Goal: Transaction & Acquisition: Book appointment/travel/reservation

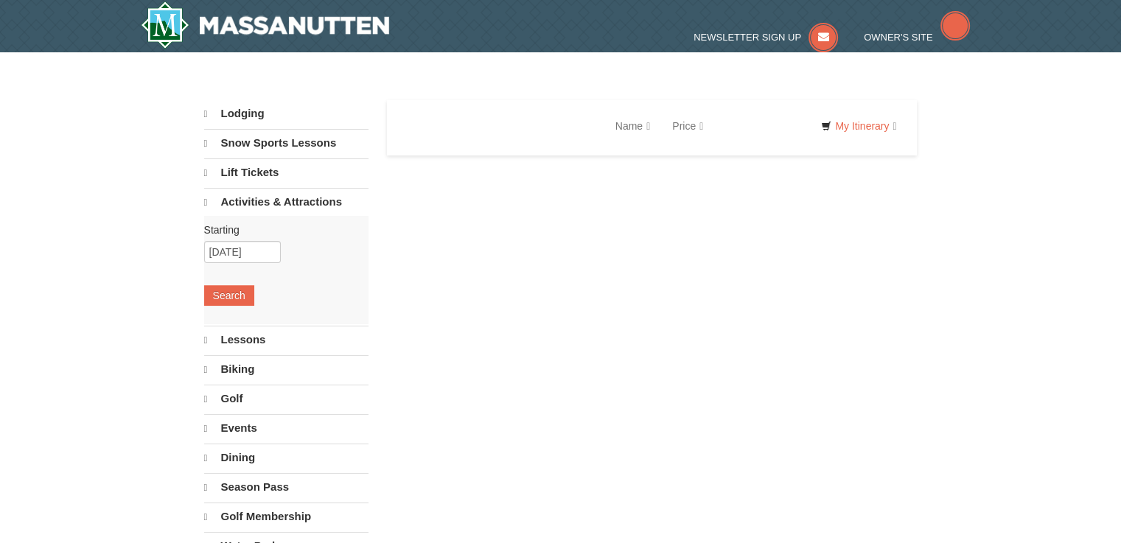
select select "9"
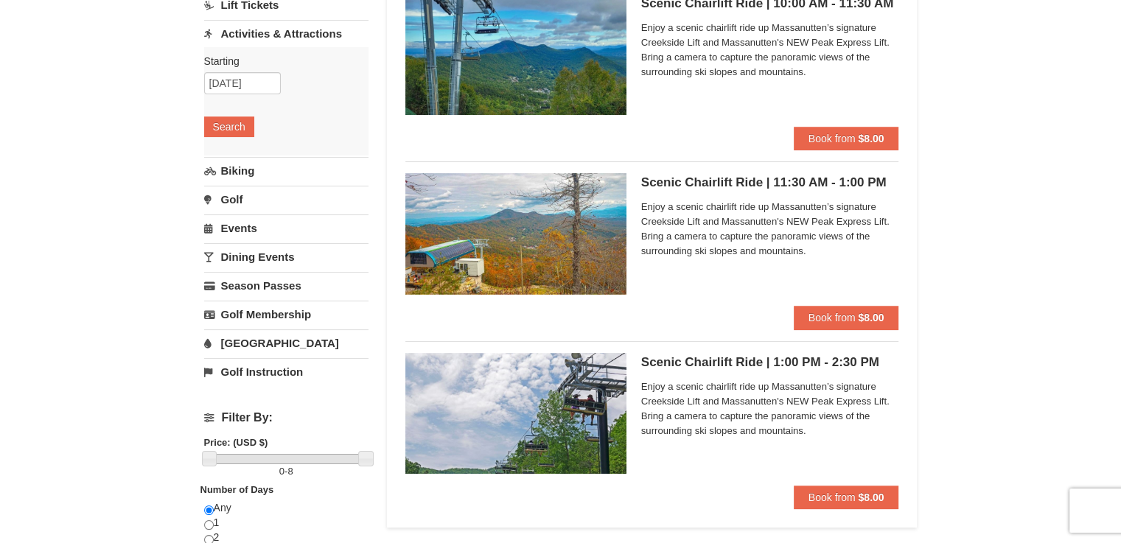
scroll to position [192, 0]
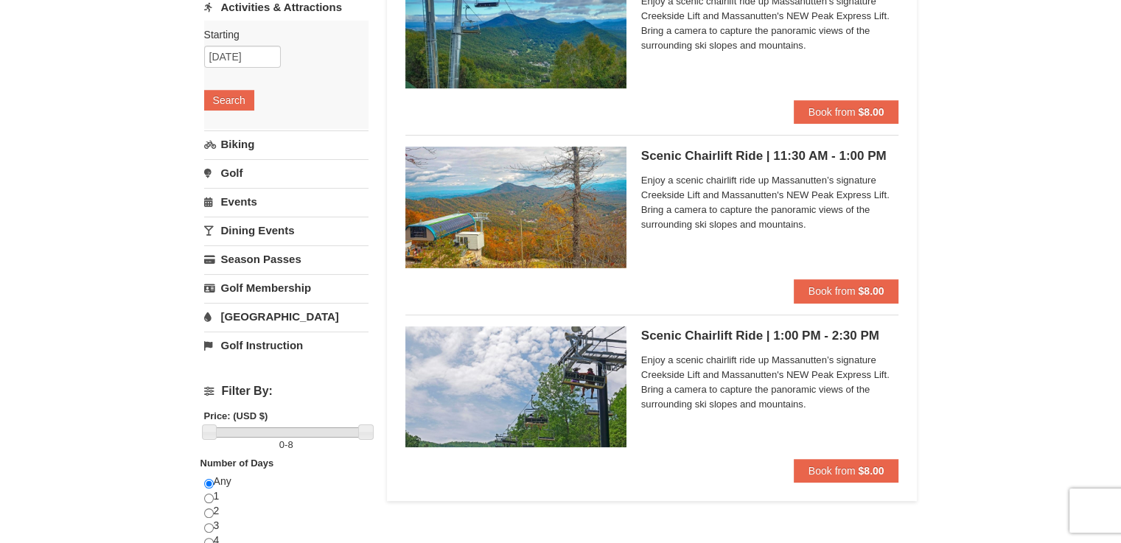
click at [743, 231] on span "Enjoy a scenic chairlift ride up Massanutten’s signature Creekside Lift and Mas…" at bounding box center [770, 202] width 258 height 59
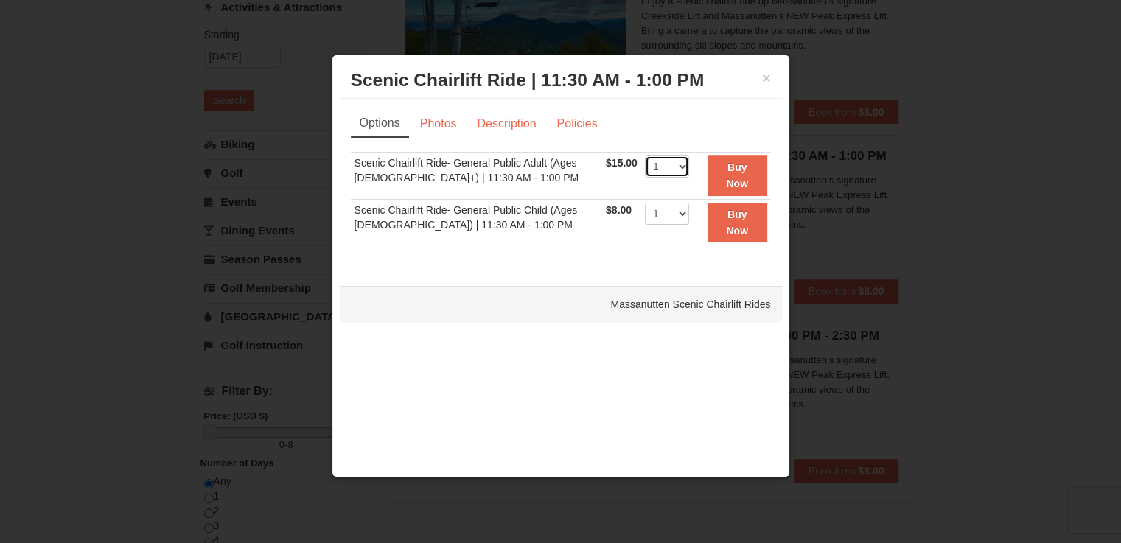
click at [670, 166] on select "1 2 3 4 5 6 7 8 9 10 11 12 13 14 15 16 17 18 19 20 21 22" at bounding box center [667, 166] width 44 height 22
select select "2"
click at [645, 155] on select "1 2 3 4 5 6 7 8 9 10 11 12 13 14 15 16 17 18 19 20 21 22" at bounding box center [667, 166] width 44 height 22
click at [764, 84] on button "×" at bounding box center [766, 78] width 9 height 15
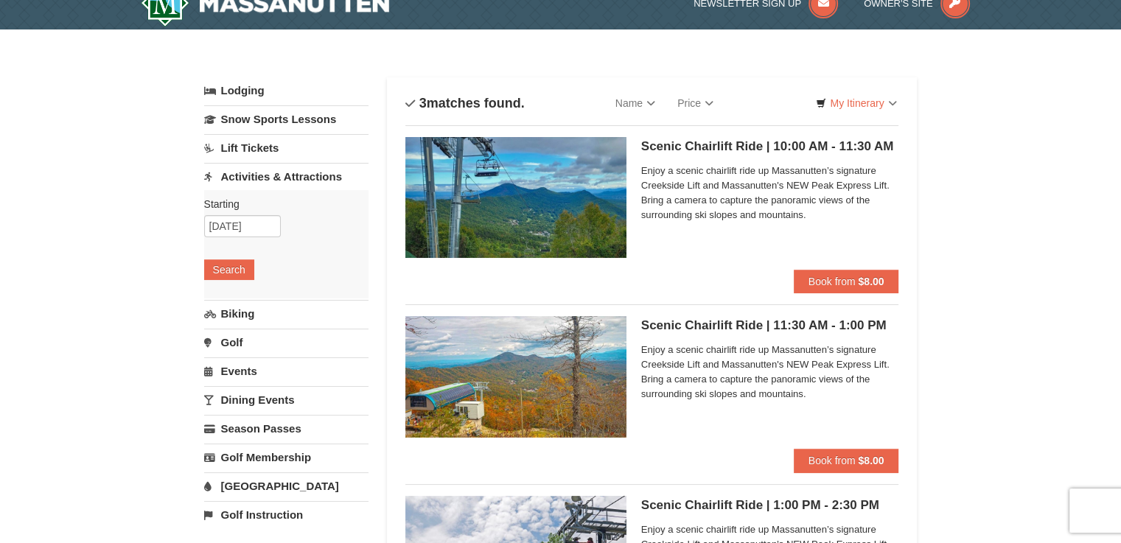
scroll to position [0, 0]
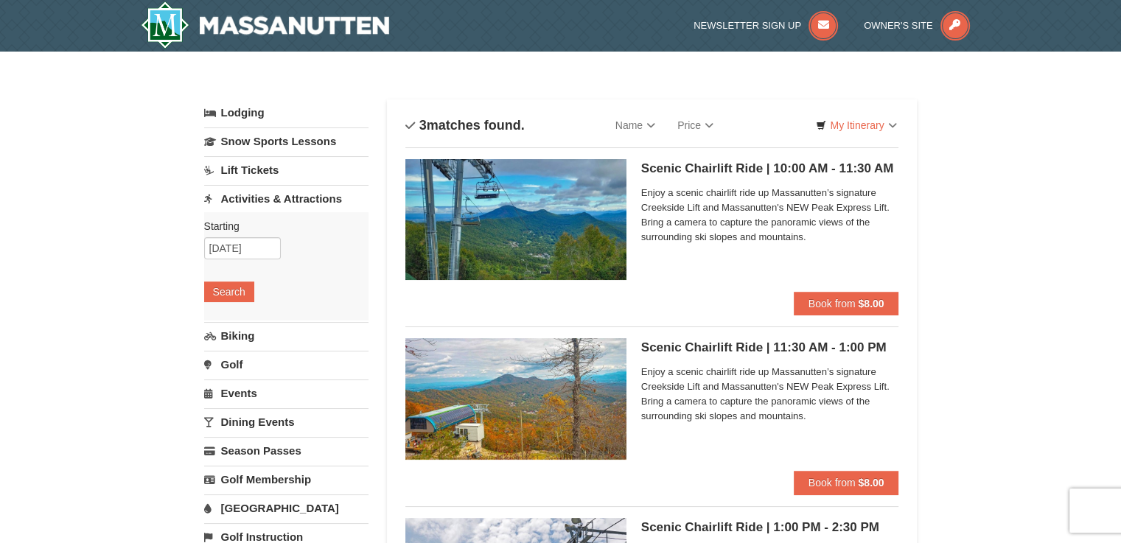
click at [814, 239] on span "Enjoy a scenic chairlift ride up Massanutten’s signature Creekside Lift and Mas…" at bounding box center [770, 215] width 258 height 59
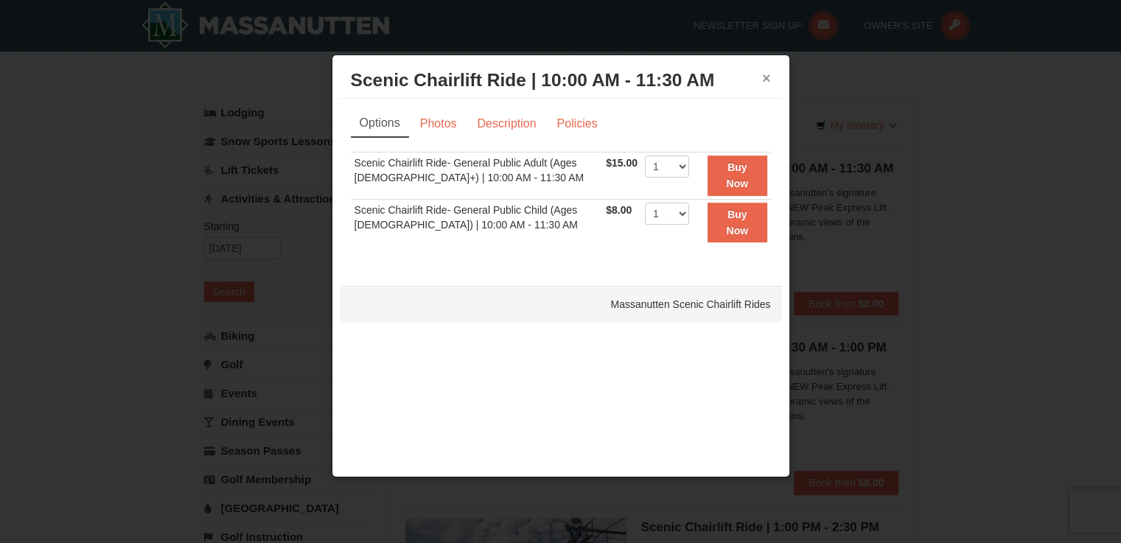
click at [768, 77] on button "×" at bounding box center [766, 78] width 9 height 15
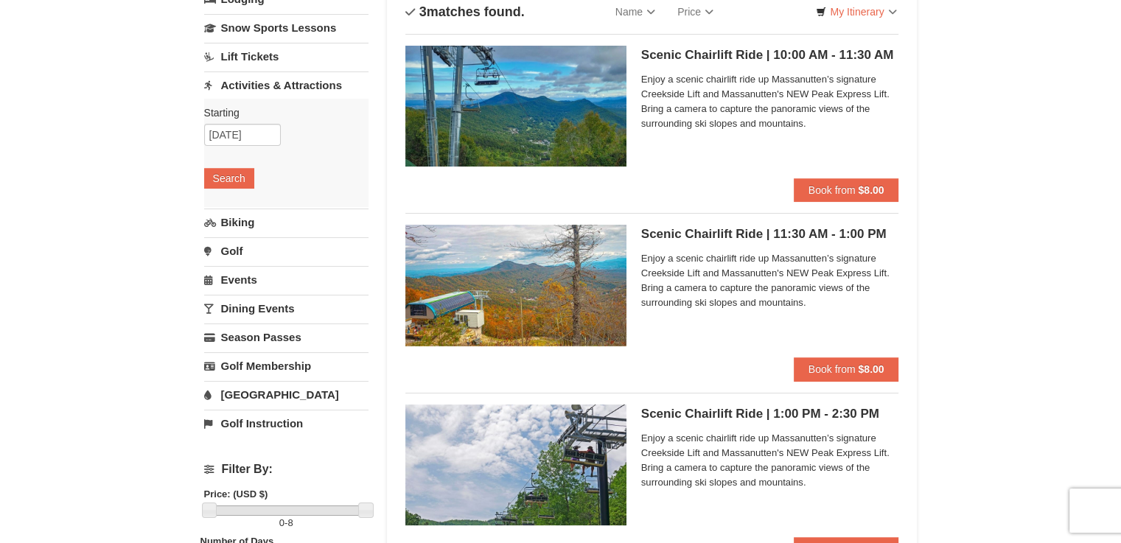
scroll to position [116, 0]
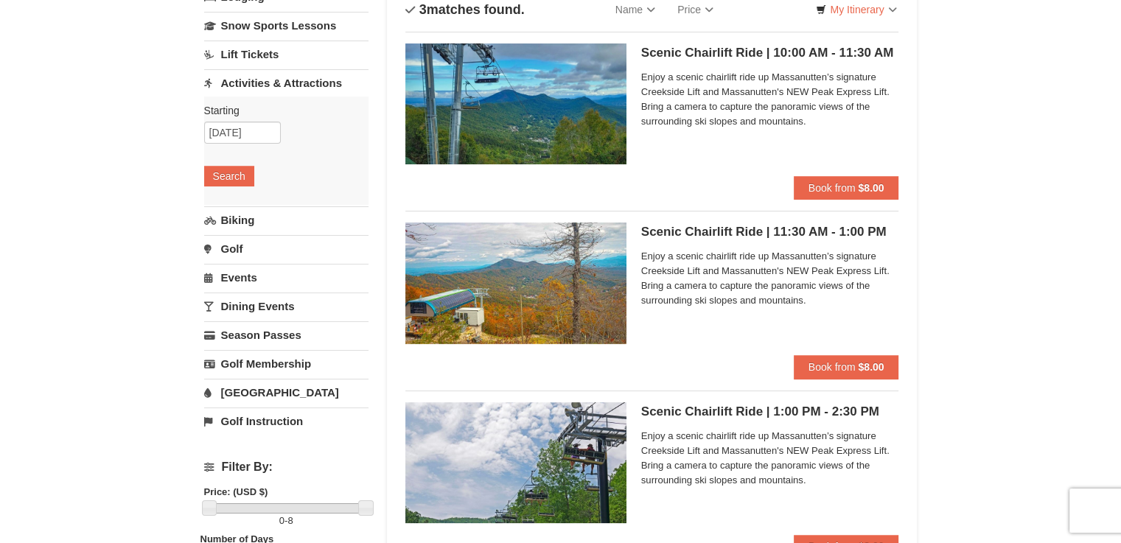
click at [774, 234] on h5 "Scenic Chairlift Ride | 11:30 AM - 1:00 PM Massanutten Scenic Chairlift Rides" at bounding box center [770, 232] width 258 height 15
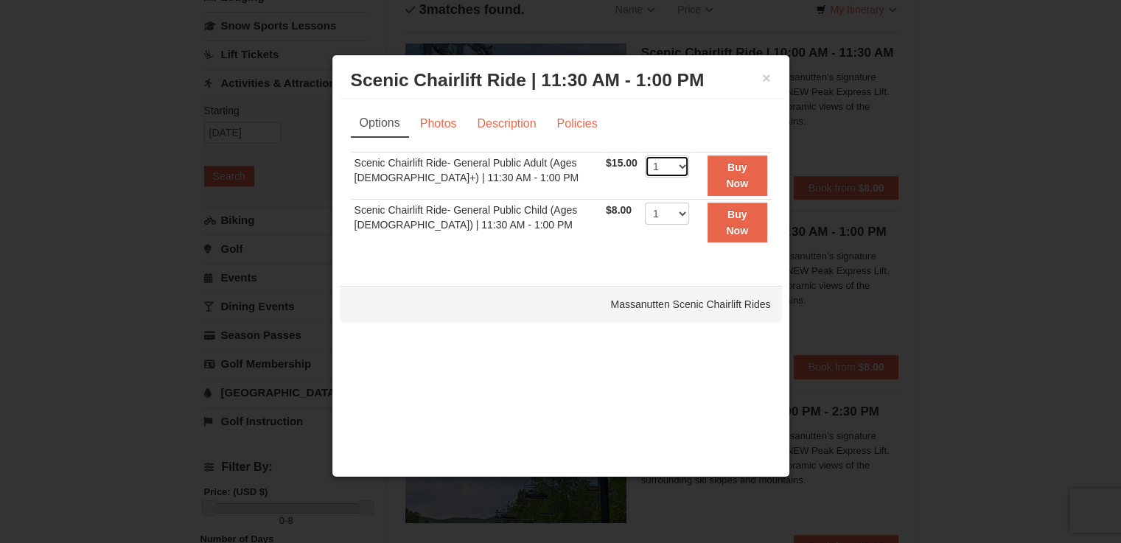
click at [673, 167] on select "1 2 3 4 5 6 7 8 9 10 11 12 13 14 15 16 17 18 19 20 21 22" at bounding box center [667, 166] width 44 height 22
select select "2"
click at [645, 155] on select "1 2 3 4 5 6 7 8 9 10 11 12 13 14 15 16 17 18 19 20 21 22" at bounding box center [667, 166] width 44 height 22
click at [666, 213] on select "1 2 3 4 5 6 7 8 9 10 11 12 13 14 15 16 17 18 19 20 21 22" at bounding box center [667, 214] width 44 height 22
click at [645, 203] on select "1 2 3 4 5 6 7 8 9 10 11 12 13 14 15 16 17 18 19 20 21 22" at bounding box center [667, 214] width 44 height 22
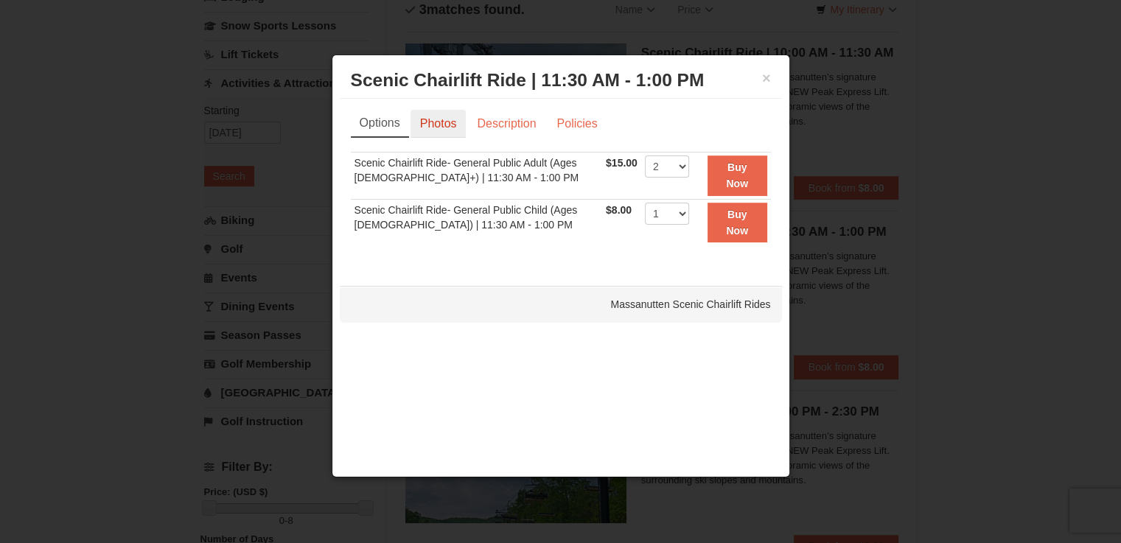
click at [446, 121] on link "Photos" at bounding box center [438, 124] width 56 height 28
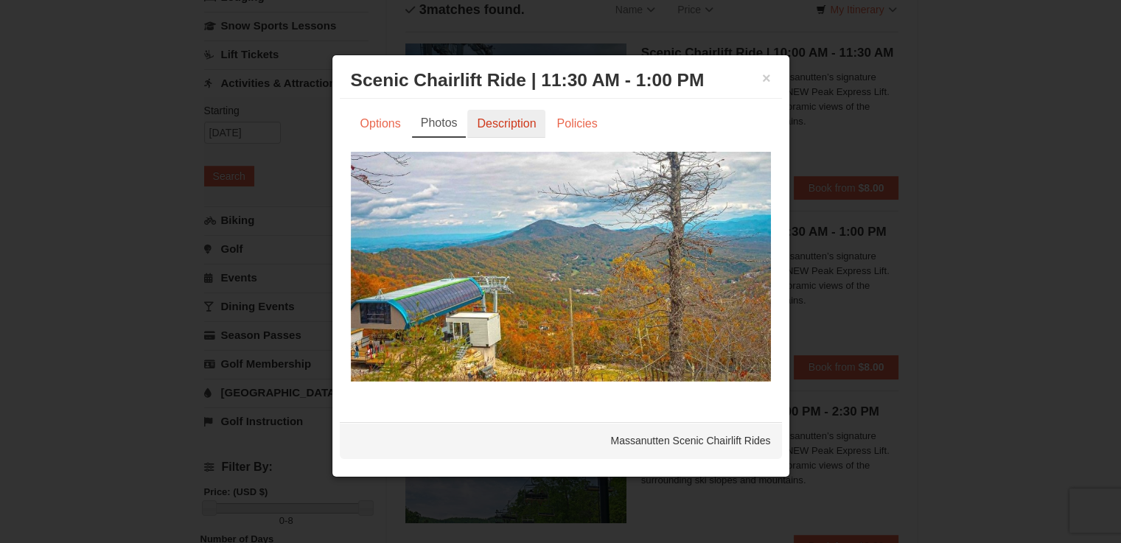
click at [510, 119] on link "Description" at bounding box center [506, 124] width 78 height 28
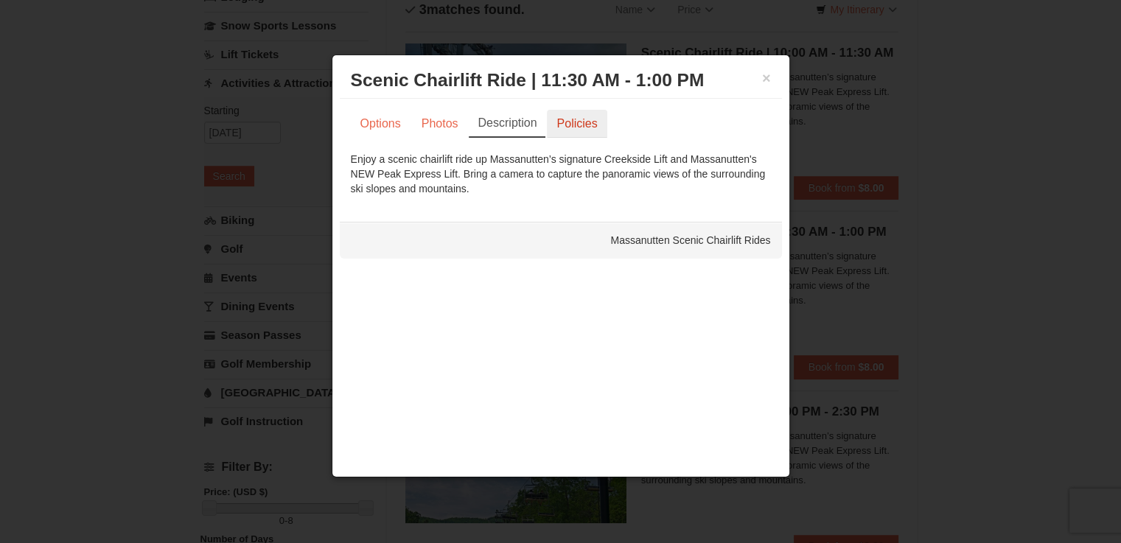
click at [589, 122] on link "Policies" at bounding box center [577, 124] width 60 height 28
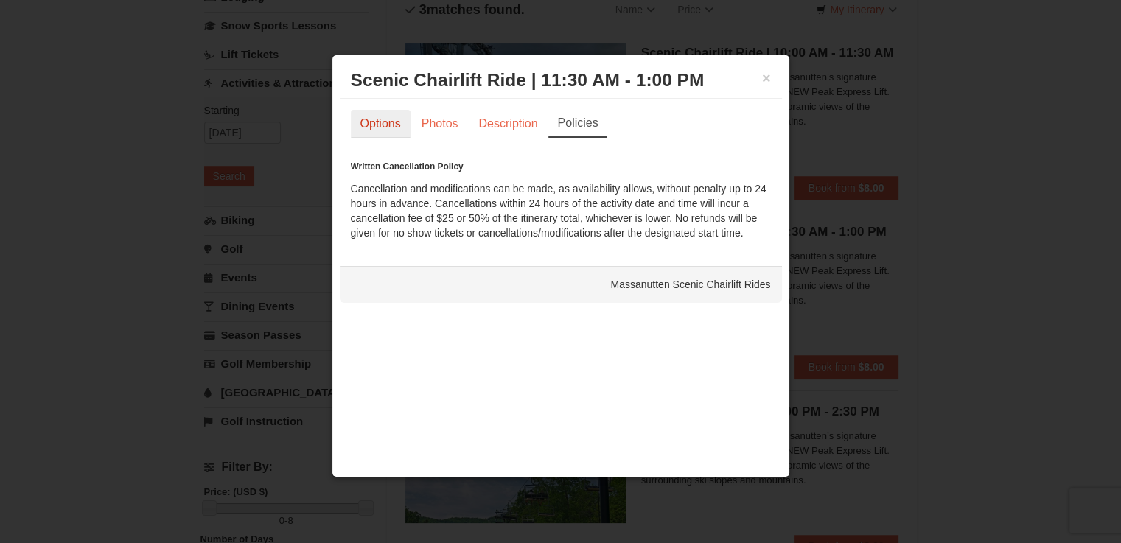
click at [389, 123] on link "Options" at bounding box center [381, 124] width 60 height 28
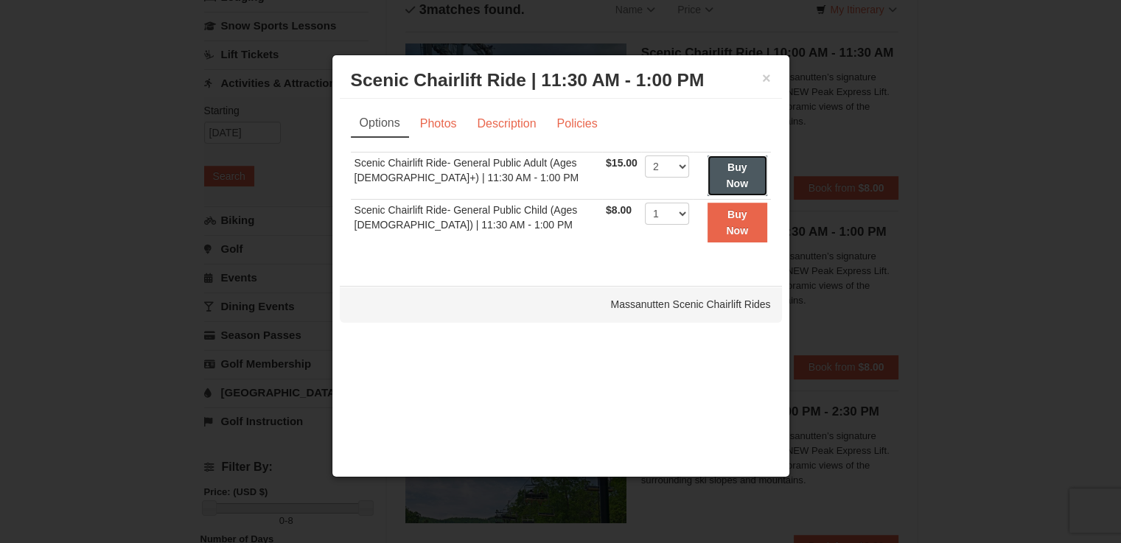
click at [740, 170] on strong "Buy Now" at bounding box center [737, 175] width 22 height 28
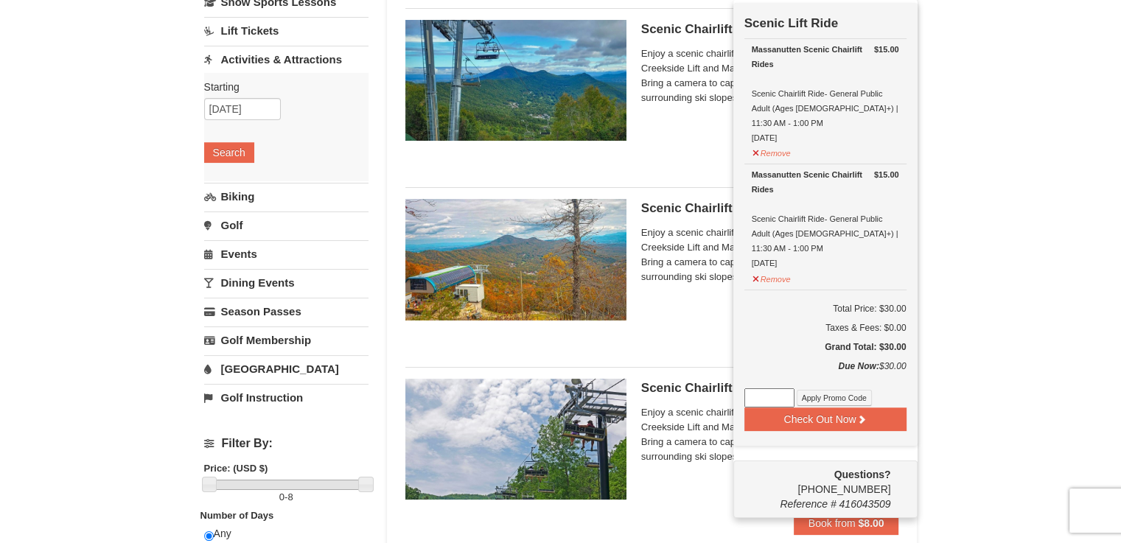
scroll to position [136, 0]
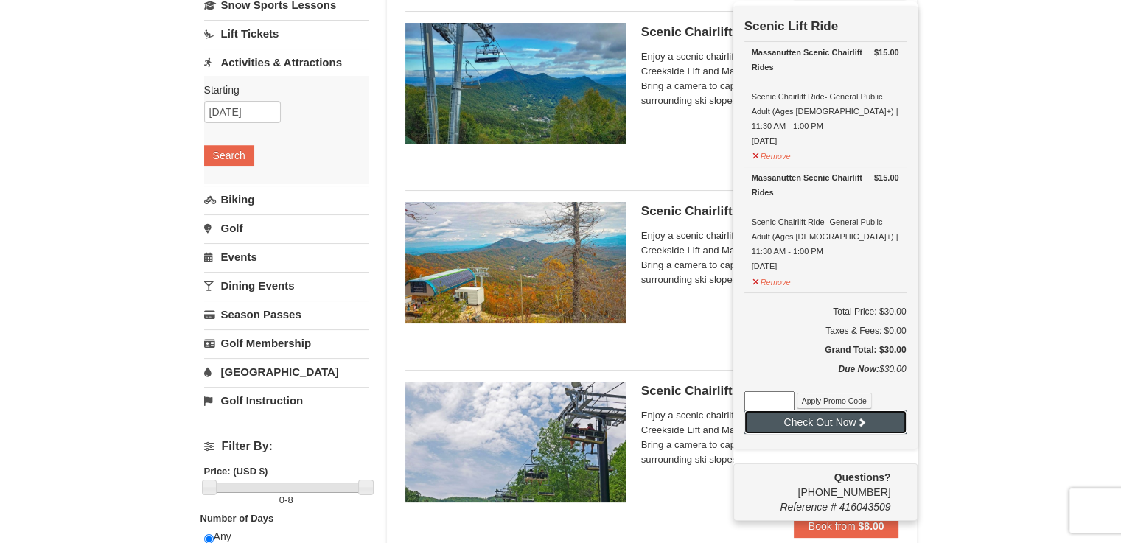
click at [838, 410] on button "Check Out Now" at bounding box center [825, 422] width 162 height 24
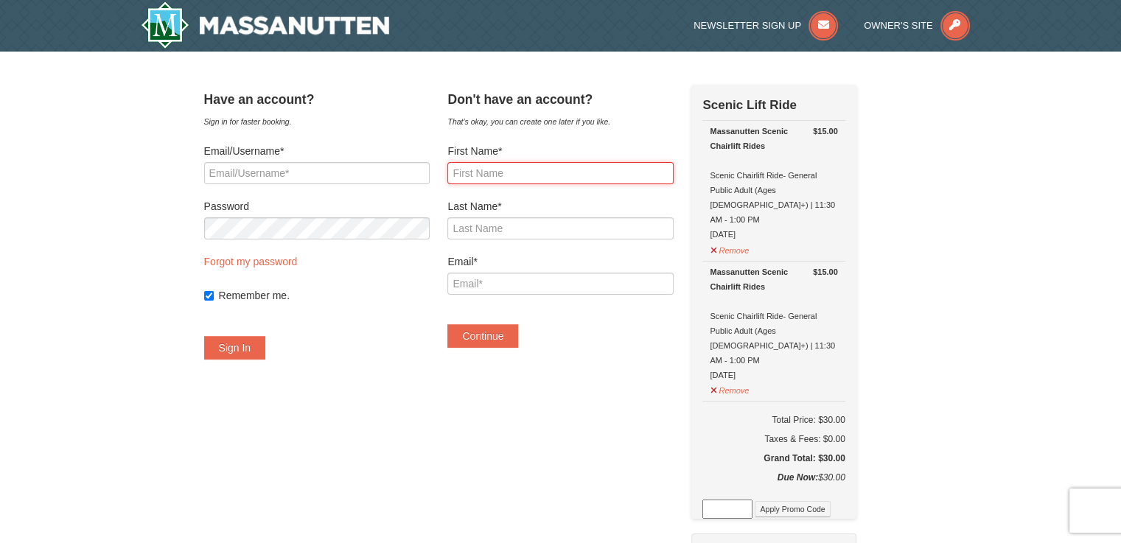
click at [499, 178] on input "First Name*" at bounding box center [559, 173] width 225 height 22
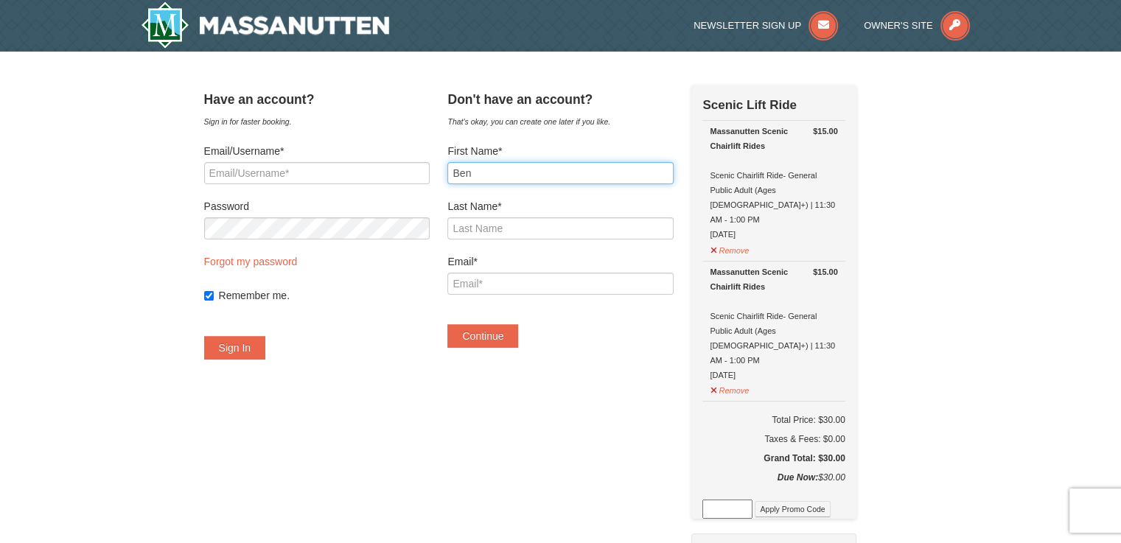
type input "Ben"
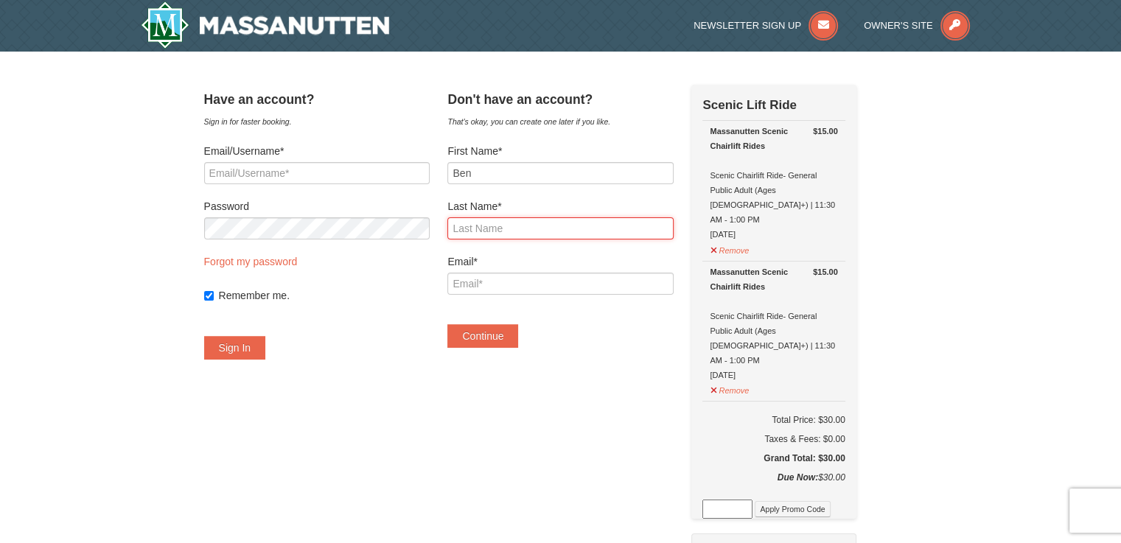
click at [533, 230] on input "Last Name*" at bounding box center [559, 228] width 225 height 22
type input "[PERSON_NAME]"
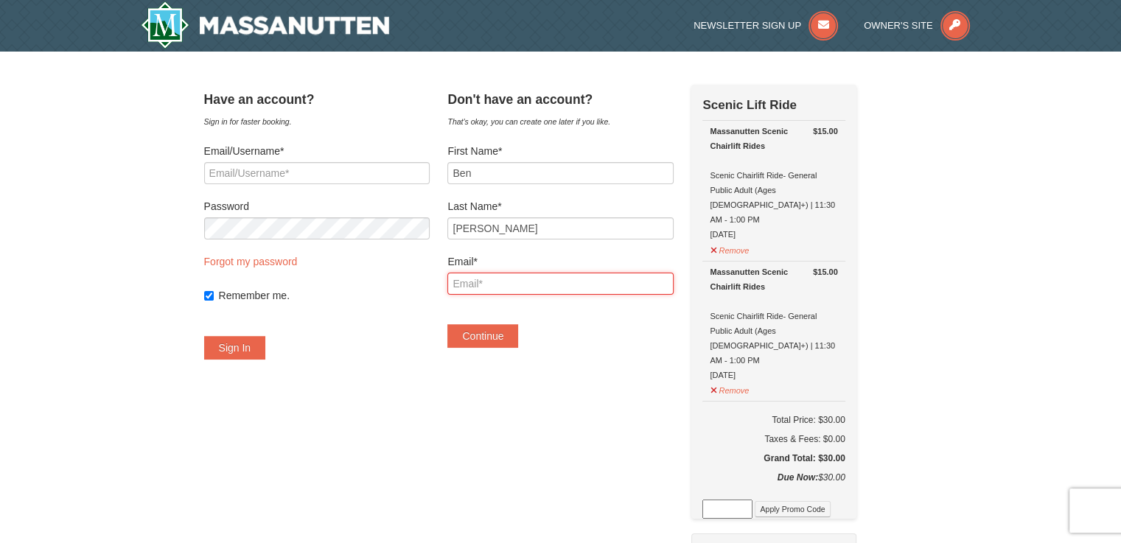
click at [533, 273] on input "Email*" at bounding box center [559, 284] width 225 height 22
type input "benschrecongost7@gmail.com"
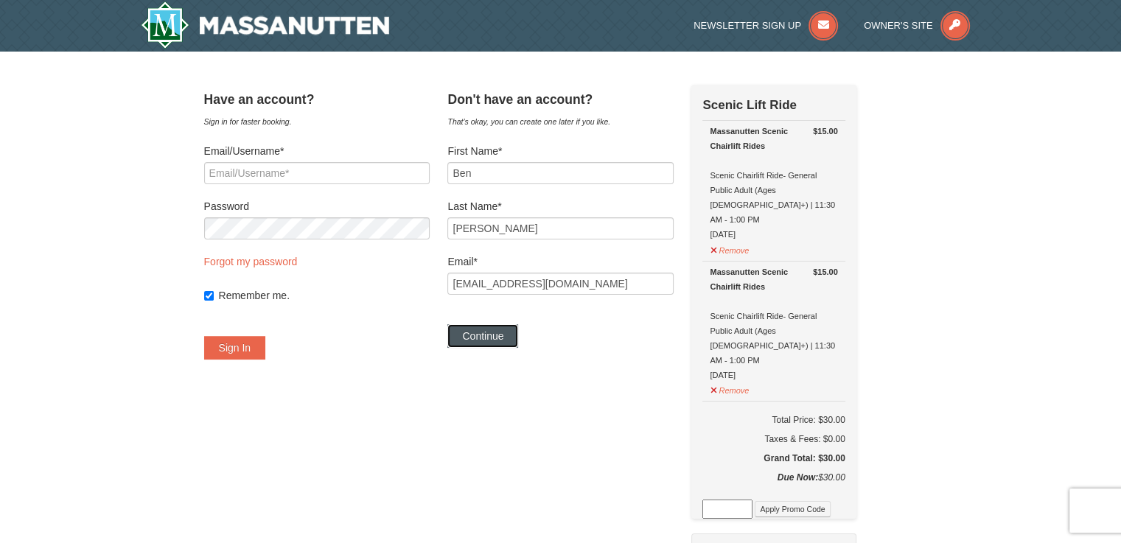
click at [508, 342] on button "Continue" at bounding box center [482, 336] width 71 height 24
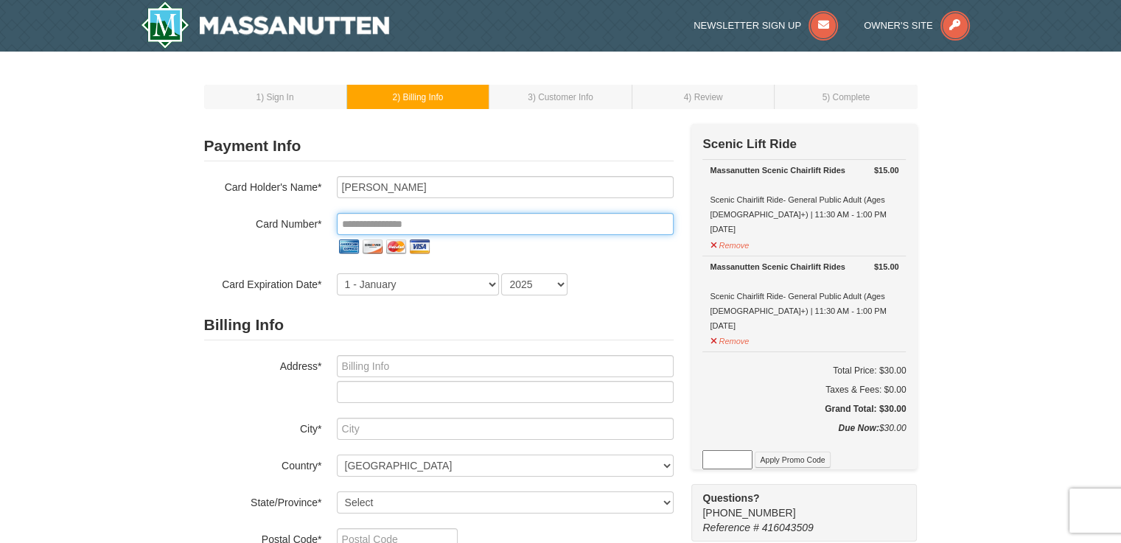
click at [452, 217] on input "tel" at bounding box center [505, 224] width 337 height 22
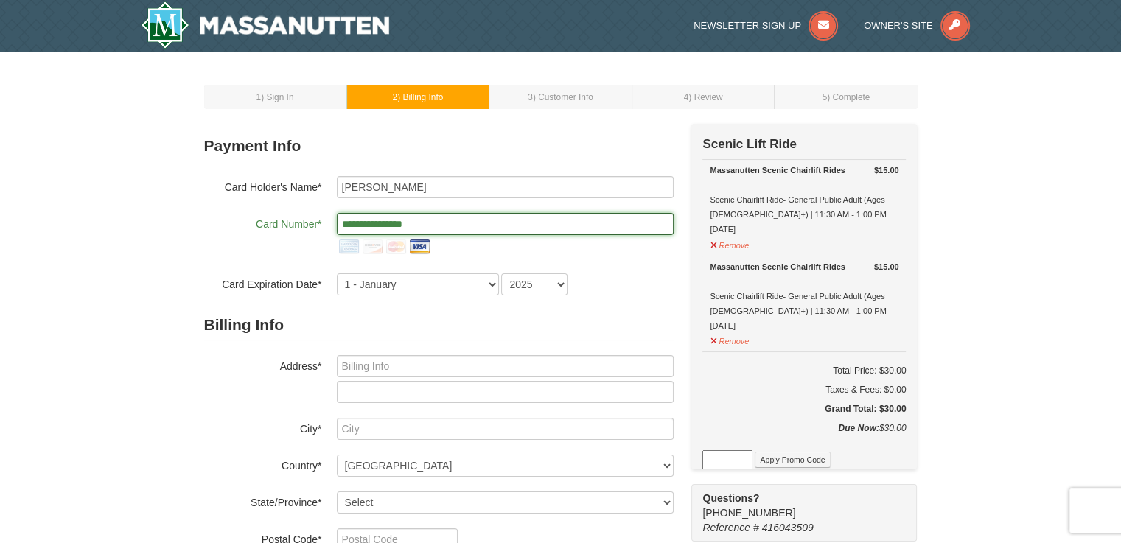
type input "**********"
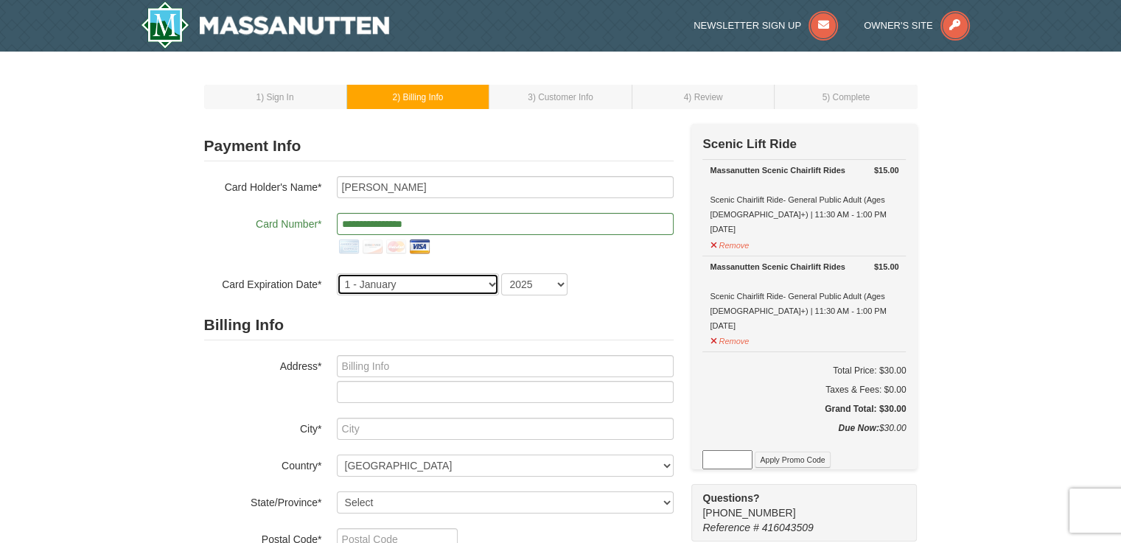
click at [388, 282] on select "1 - January 2 - February 3 - March 4 - April 5 - May 6 - June 7 - July 8 - Augu…" at bounding box center [418, 284] width 162 height 22
select select "10"
click at [337, 273] on select "1 - January 2 - February 3 - March 4 - April 5 - May 6 - June 7 - July 8 - Augu…" at bounding box center [418, 284] width 162 height 22
click at [550, 283] on select "2025 2026 2027 2028 2029 2030 2031 2032 2033 2034" at bounding box center [534, 284] width 66 height 22
select select "2029"
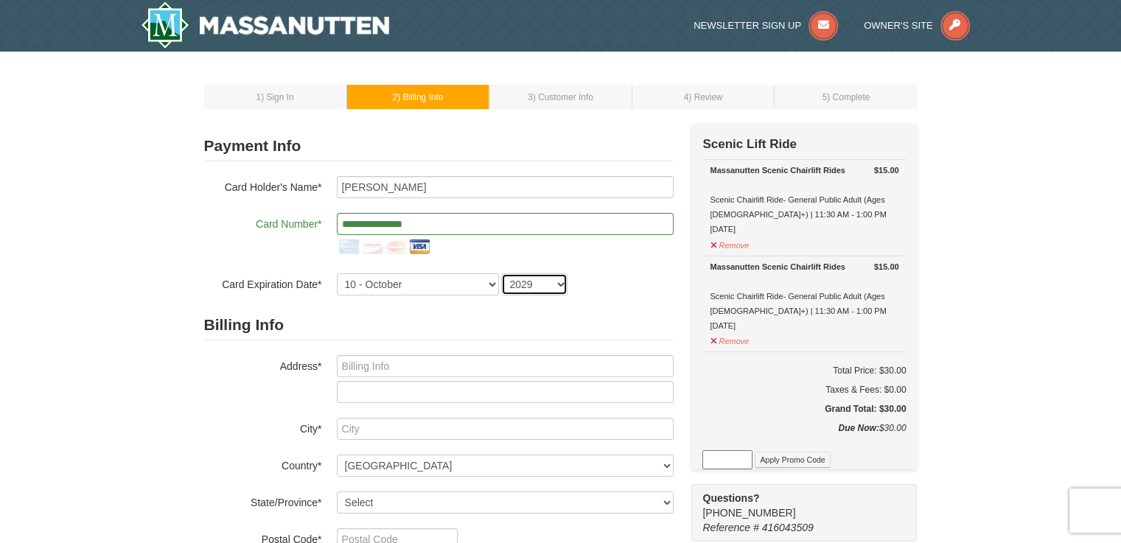
click at [501, 273] on select "2025 2026 2027 2028 2029 2030 2031 2032 2033 2034" at bounding box center [534, 284] width 66 height 22
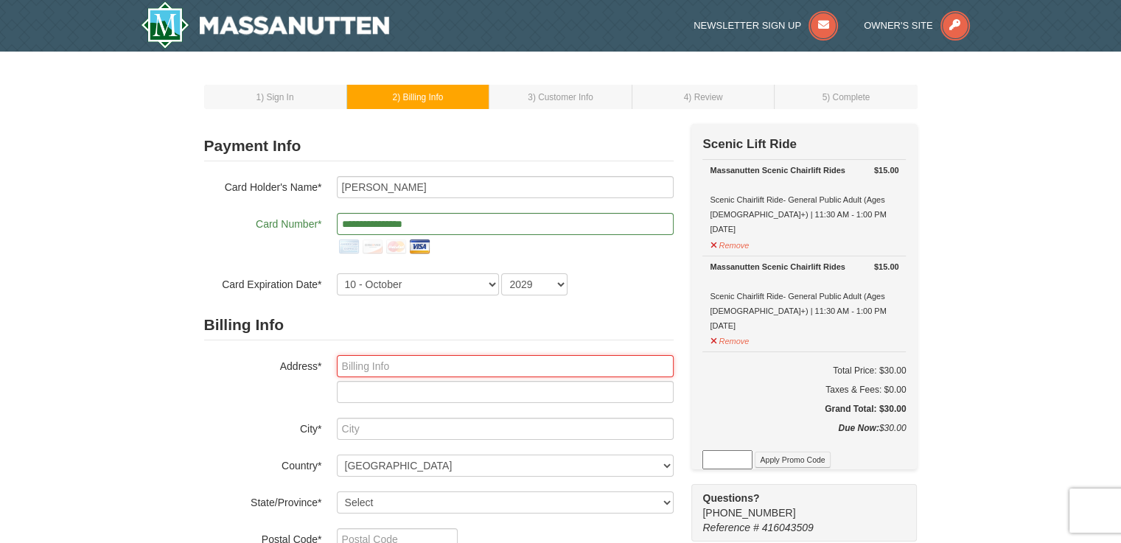
click at [483, 365] on input "text" at bounding box center [505, 366] width 337 height 22
type input "850 N Randolph St."
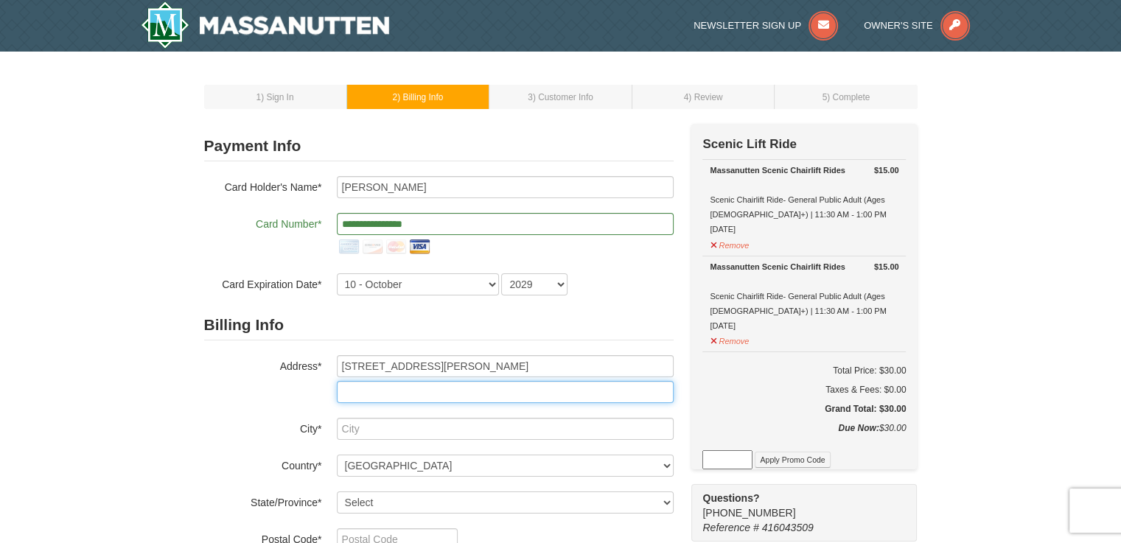
type input "Apt. 426"
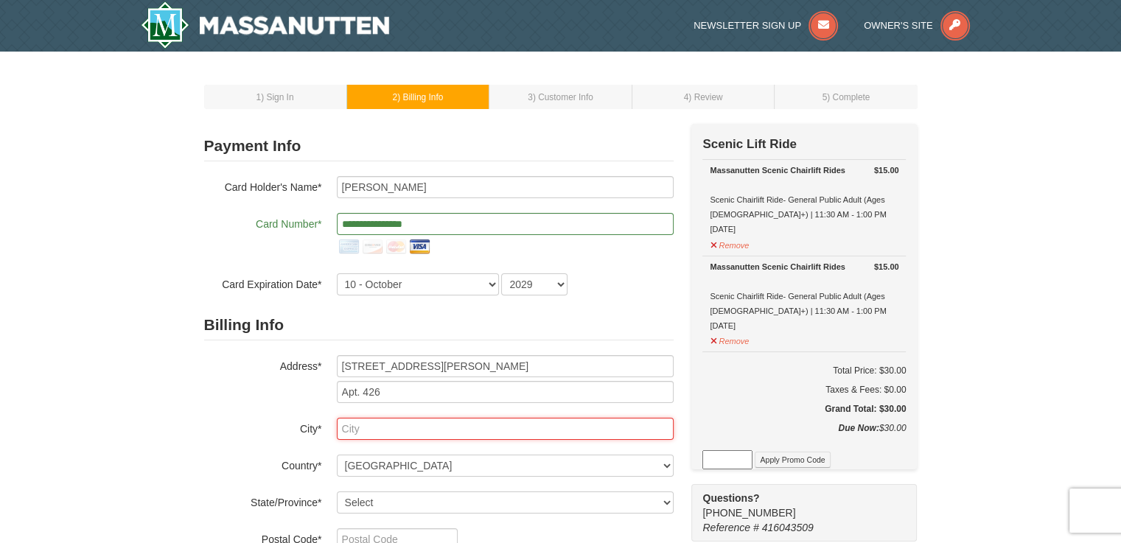
type input "Arlington"
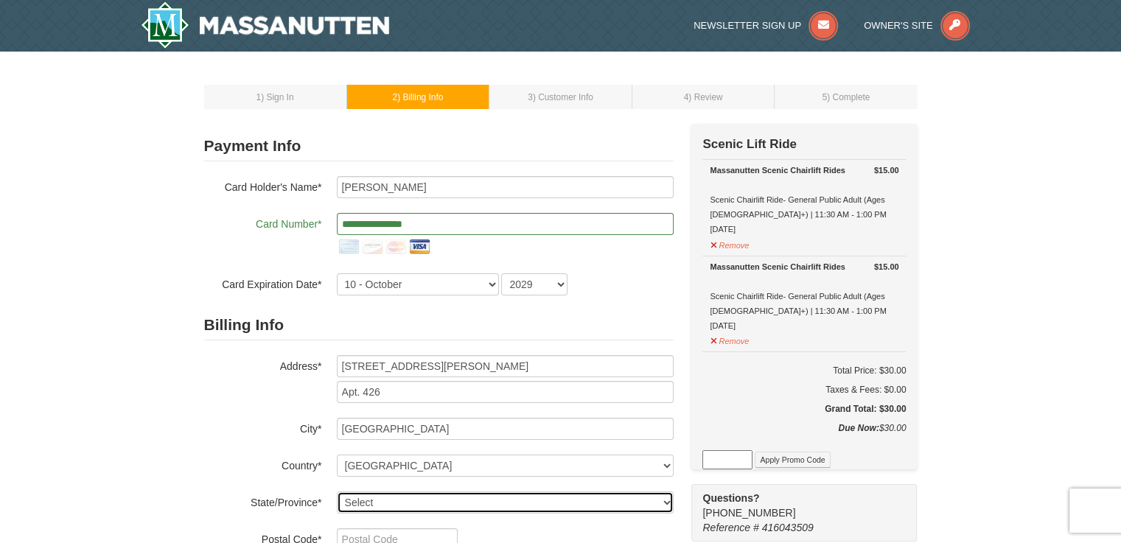
select select "VA"
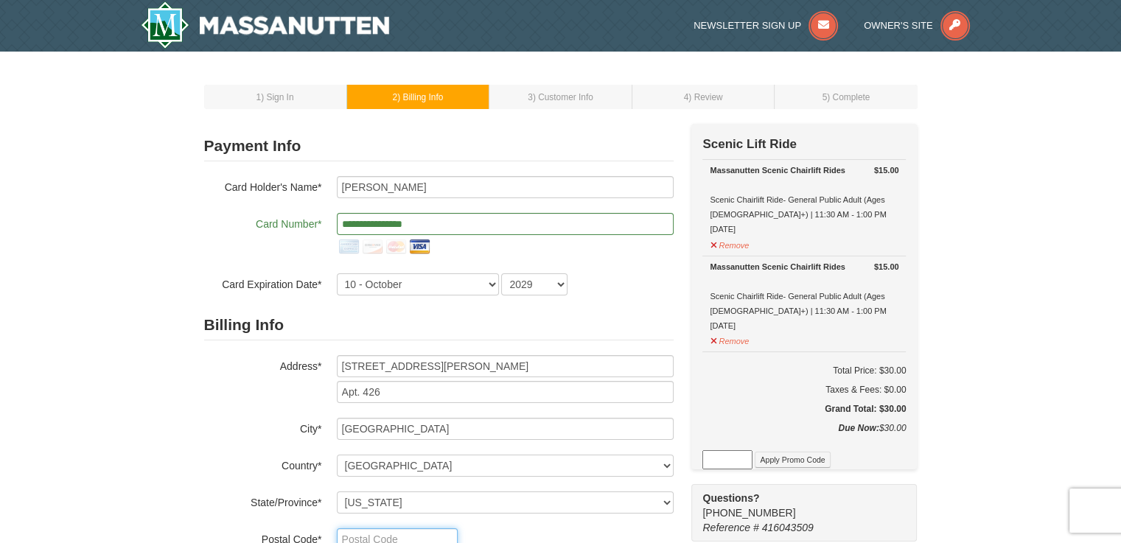
type input "22203"
type input "410"
type input "490"
type input "1784"
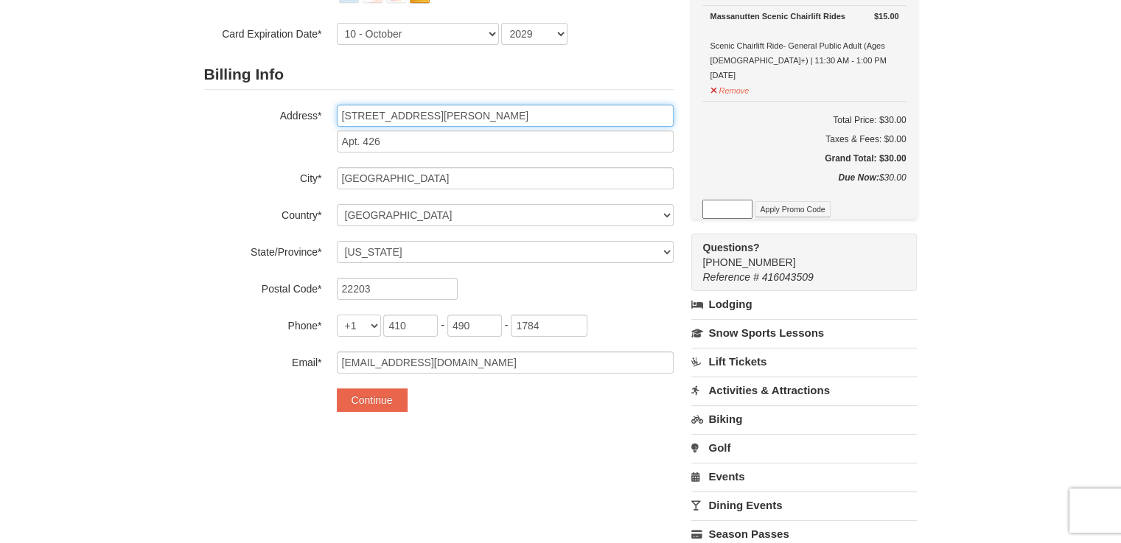
scroll to position [243, 0]
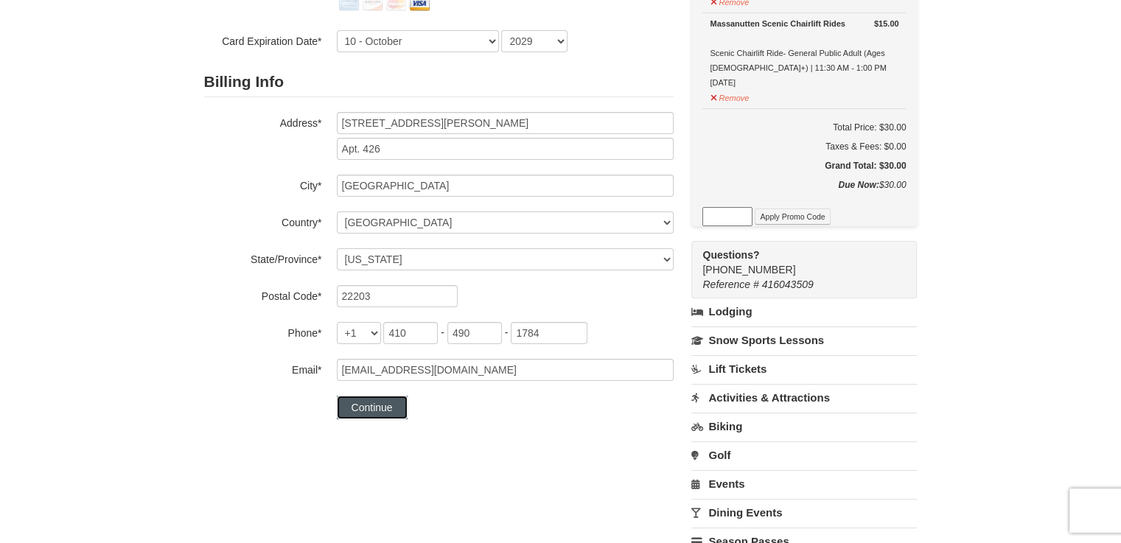
click at [374, 412] on button "Continue" at bounding box center [372, 408] width 71 height 24
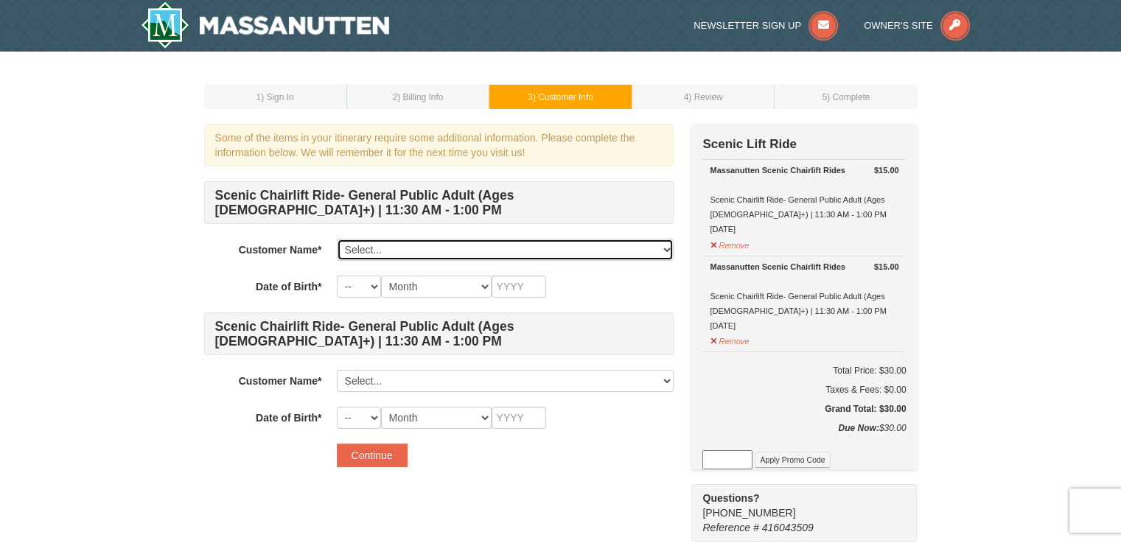
click at [603, 241] on select "Select... Ben Schrecongost Add New..." at bounding box center [505, 250] width 337 height 22
select select "28256740"
click at [337, 239] on select "Select... Ben Schrecongost Add New..." at bounding box center [505, 250] width 337 height 22
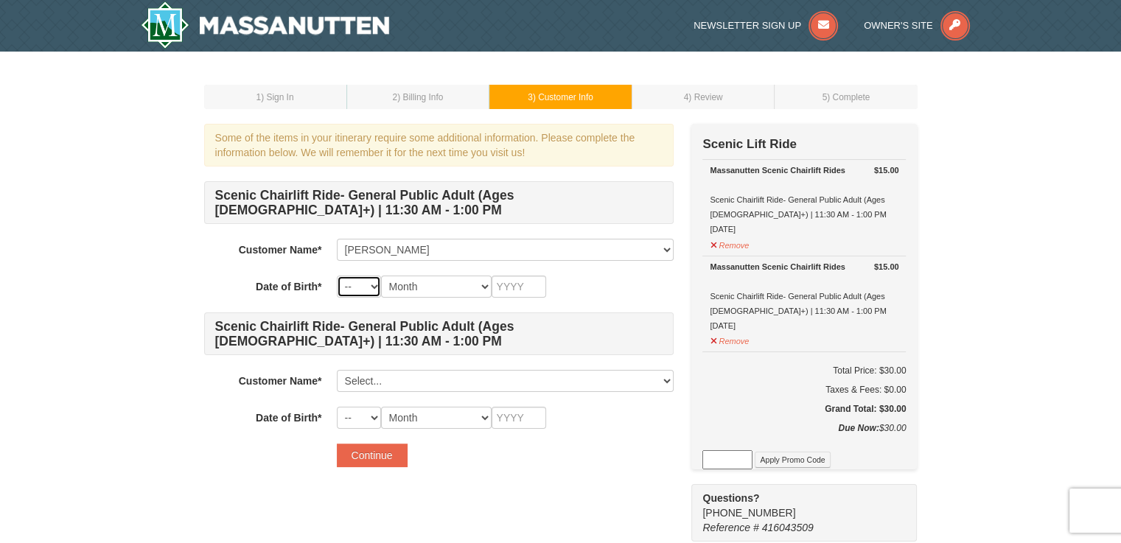
click at [350, 288] on select "-- 01 02 03 04 05 06 07 08 09 10 11 12 13 14 15 16 17 18 19 20 21 22 23 24 25 2…" at bounding box center [359, 287] width 44 height 22
click at [337, 276] on select "-- 01 02 03 04 05 06 07 08 09 10 11 12 13 14 15 16 17 18 19 20 21 22 23 24 25 2…" at bounding box center [359, 287] width 44 height 22
click at [364, 284] on select "-- 01 02 03 04 05 06 07 08 09 10 11 12 13 14 15 16 17 18 19 20 21 22 23 24 25 2…" at bounding box center [359, 287] width 44 height 22
select select "25"
click at [337, 276] on select "-- 01 02 03 04 05 06 07 08 09 10 11 12 13 14 15 16 17 18 19 20 21 22 23 24 25 2…" at bounding box center [359, 287] width 44 height 22
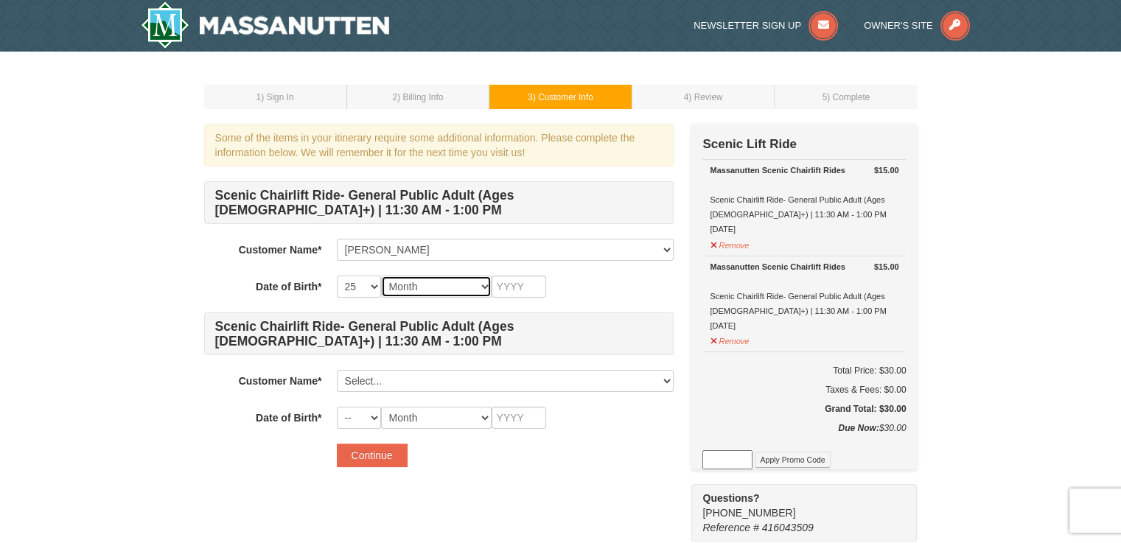
click at [433, 284] on select "Month January February March April May June July August September October Novem…" at bounding box center [436, 287] width 111 height 22
select select "08"
click at [381, 276] on select "Month January February March April May June July August September October Novem…" at bounding box center [436, 287] width 111 height 22
click at [516, 289] on input "text" at bounding box center [518, 287] width 55 height 22
type input "2000"
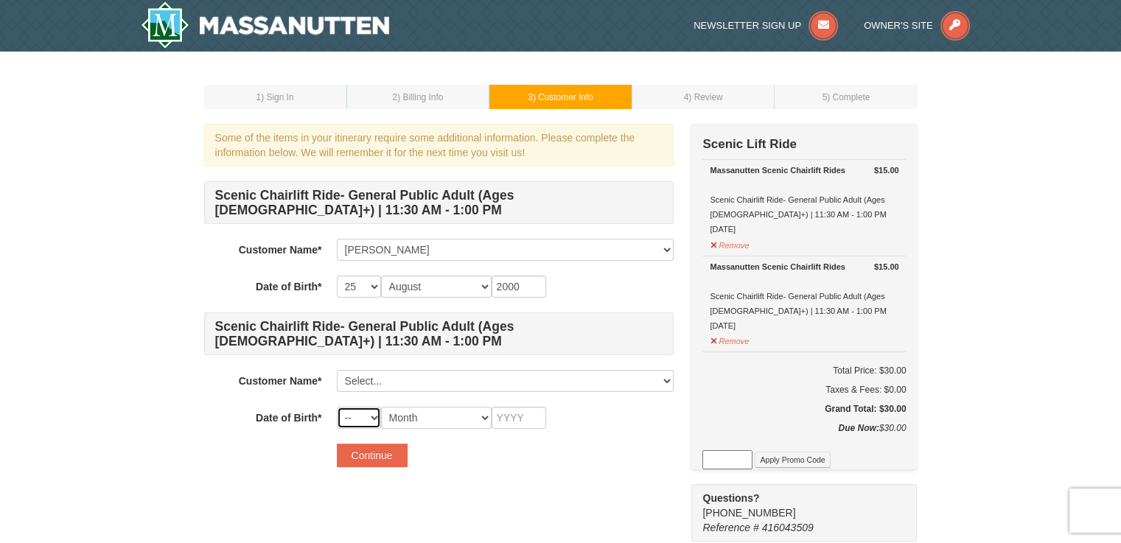
click at [367, 420] on select "-- 01 02 03 04 05 06 07 08 09 10 11 12 13 14 15 16 17 18 19 20 21 22 23 24 25 2…" at bounding box center [359, 418] width 44 height 22
select select "21"
click at [337, 407] on select "-- 01 02 03 04 05 06 07 08 09 10 11 12 13 14 15 16 17 18 19 20 21 22 23 24 25 2…" at bounding box center [359, 418] width 44 height 22
click at [439, 426] on select "Month January February March April May June July August September October Novem…" at bounding box center [436, 418] width 111 height 22
select select "07"
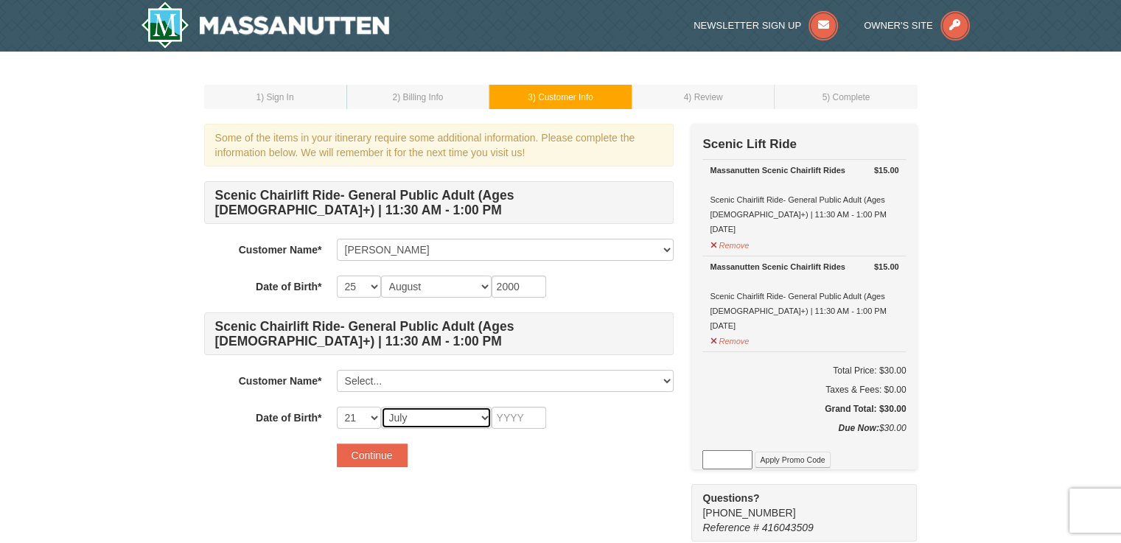
click at [381, 407] on select "Month January February March April May June July August September October Novem…" at bounding box center [436, 418] width 111 height 22
click at [511, 416] on input "text" at bounding box center [518, 418] width 55 height 22
type input "2001"
click at [519, 499] on div "Some of the items in your itinerary require some additional information. Please…" at bounding box center [560, 333] width 713 height 418
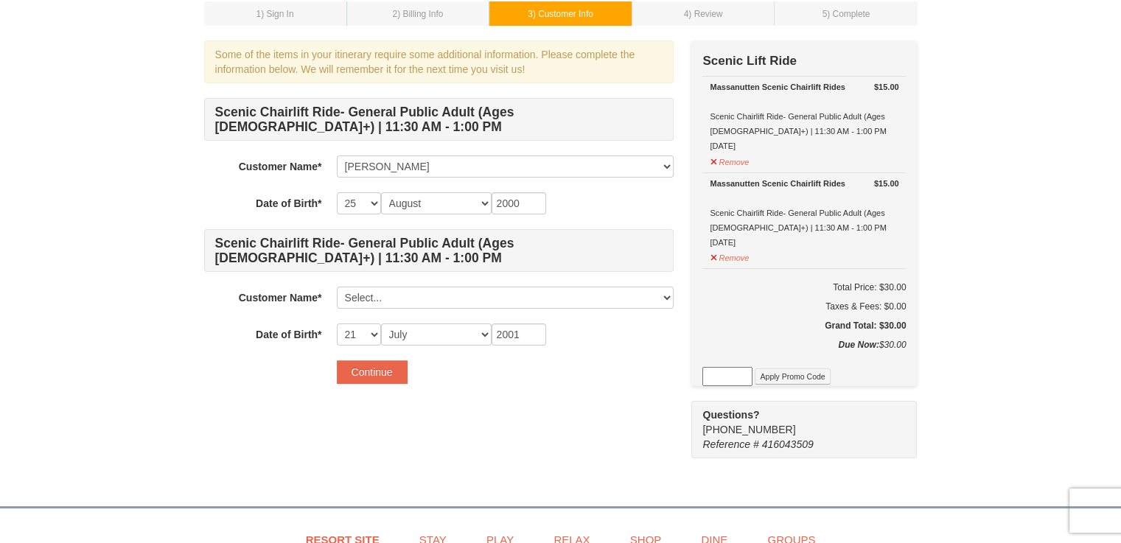
scroll to position [85, 0]
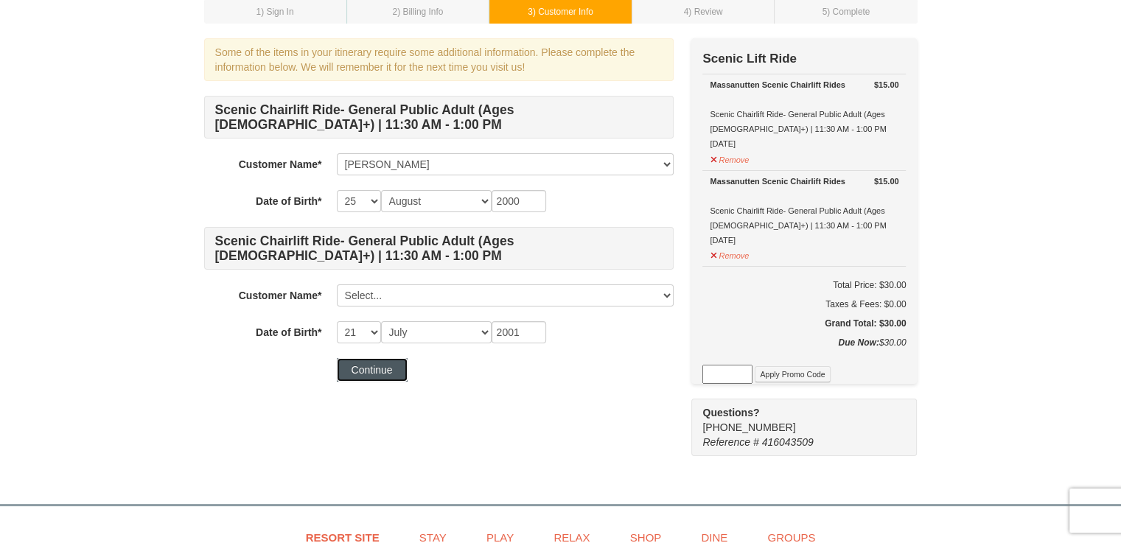
click at [369, 373] on button "Continue" at bounding box center [372, 370] width 71 height 24
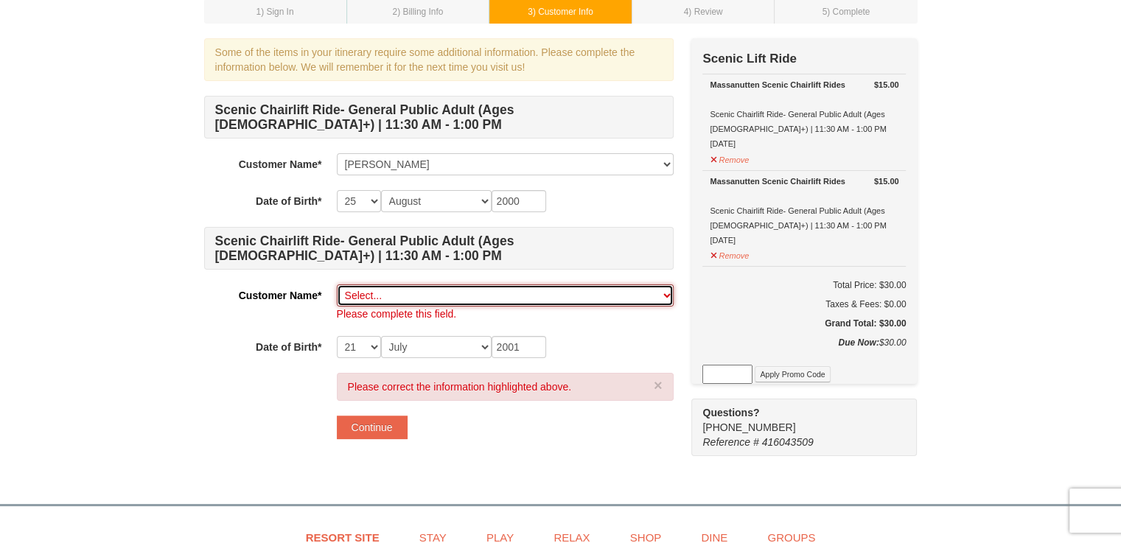
click at [378, 292] on select "Select... Ben Schrecongost Add New..." at bounding box center [505, 295] width 337 height 22
select select
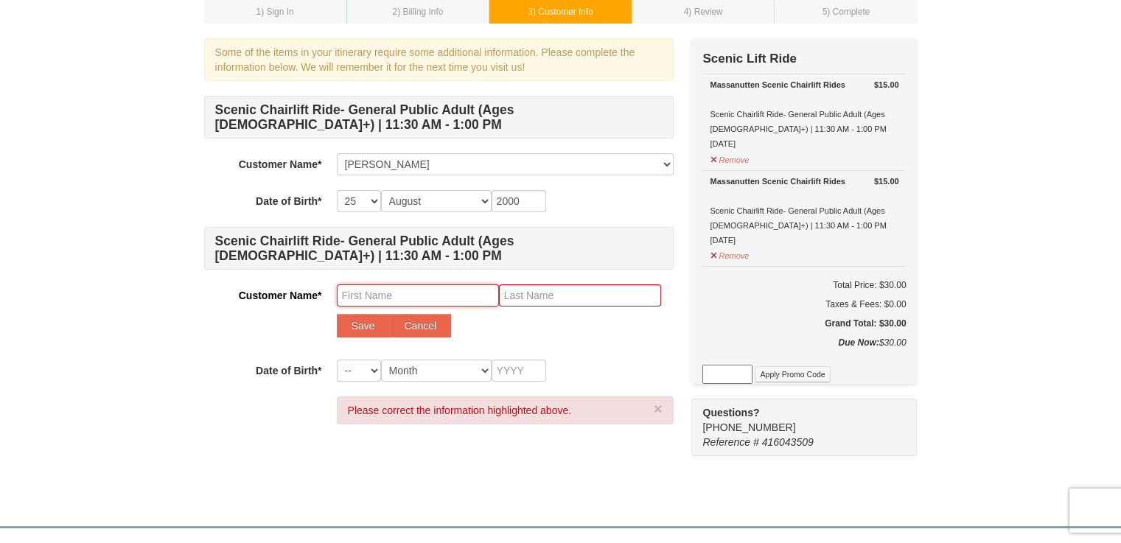
click at [418, 298] on input "text" at bounding box center [418, 295] width 162 height 22
type input "Carly"
click at [543, 292] on input "text" at bounding box center [580, 295] width 162 height 22
type input "Rogers"
click at [364, 325] on button "Save" at bounding box center [363, 326] width 53 height 24
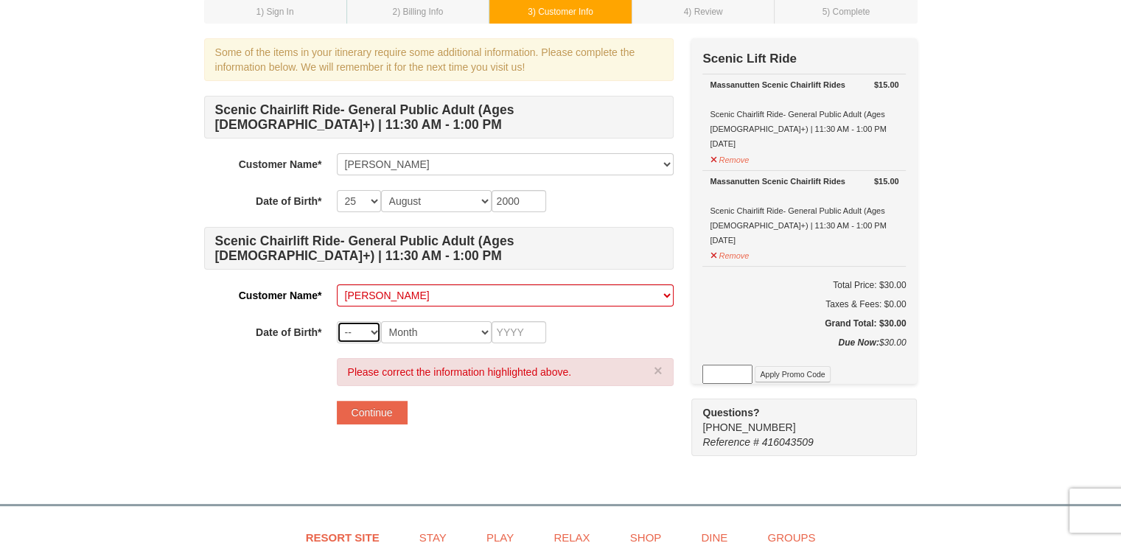
drag, startPoint x: 373, startPoint y: 336, endPoint x: 364, endPoint y: 325, distance: 14.2
click at [364, 325] on select "-- 01 02 03 04 05 06 07 08 09 10 11 12 13 14 15 16 17 18 19 20 21 22 23 24 25 2…" at bounding box center [359, 332] width 44 height 22
select select "21"
click at [337, 321] on select "-- 01 02 03 04 05 06 07 08 09 10 11 12 13 14 15 16 17 18 19 20 21 22 23 24 25 2…" at bounding box center [359, 332] width 44 height 22
click at [465, 334] on select "Month January February March April May June July August September October Novem…" at bounding box center [436, 332] width 111 height 22
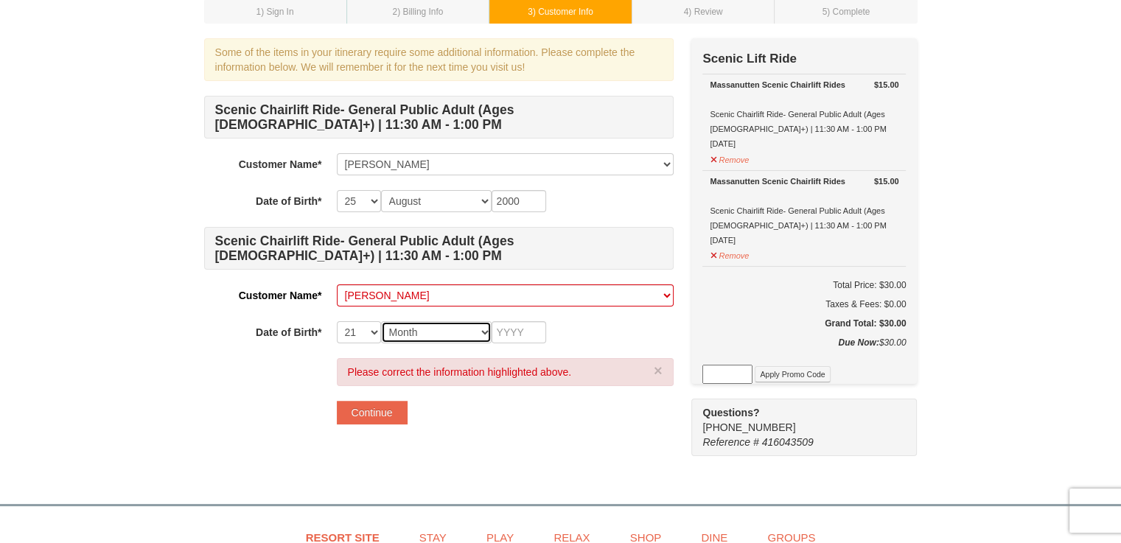
select select "08"
click at [381, 321] on select "Month January February March April May June July August September October Novem…" at bounding box center [436, 332] width 111 height 22
click at [513, 332] on input "text" at bounding box center [518, 332] width 55 height 22
type input "2001"
click at [377, 410] on button "Continue" at bounding box center [372, 413] width 71 height 24
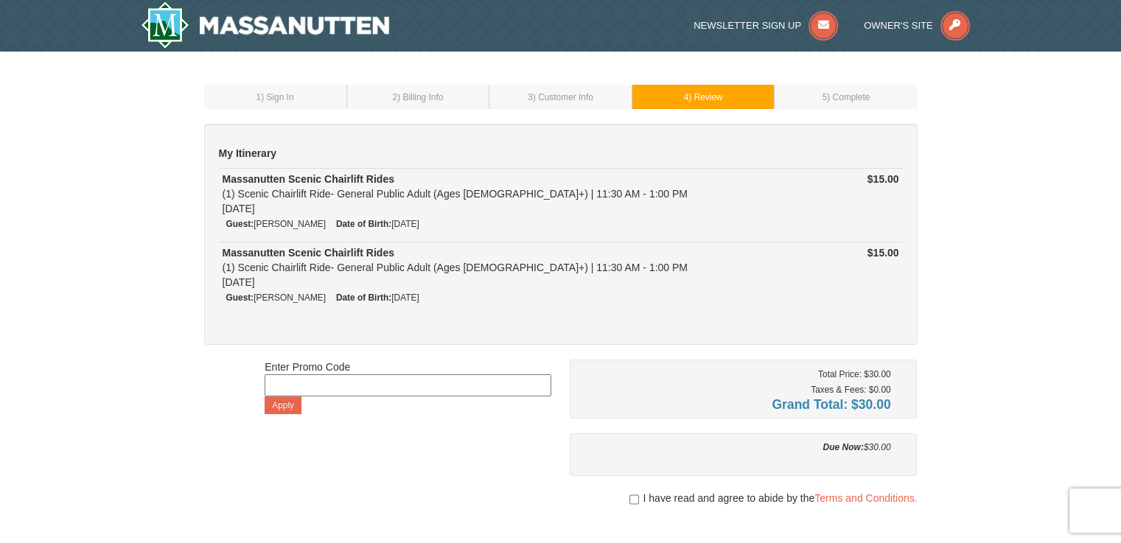
scroll to position [152, 0]
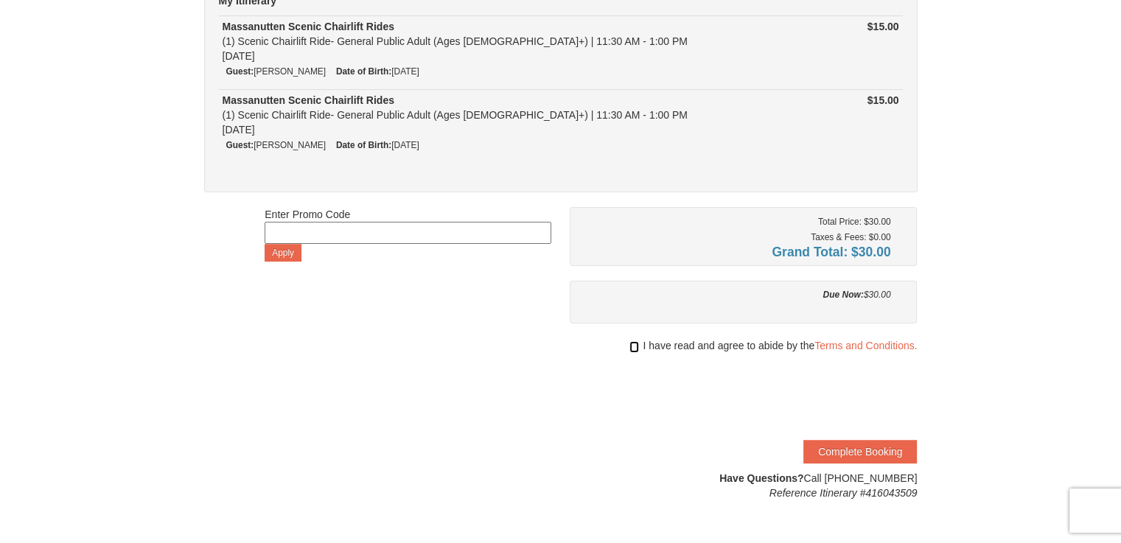
click at [631, 348] on input "checkbox" at bounding box center [634, 347] width 10 height 12
checkbox input "true"
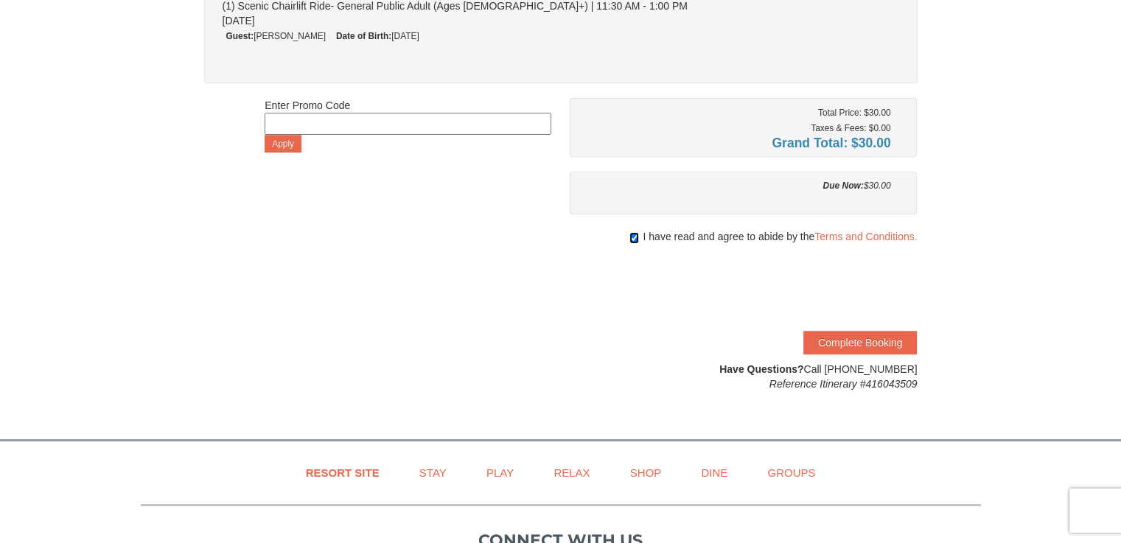
scroll to position [281, 0]
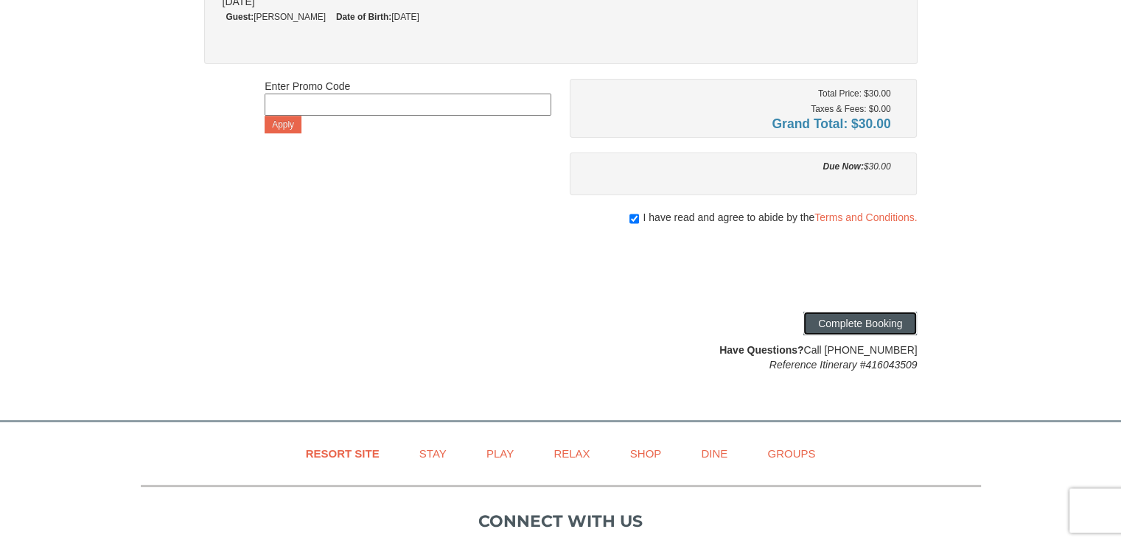
click at [852, 319] on button "Complete Booking" at bounding box center [859, 324] width 113 height 24
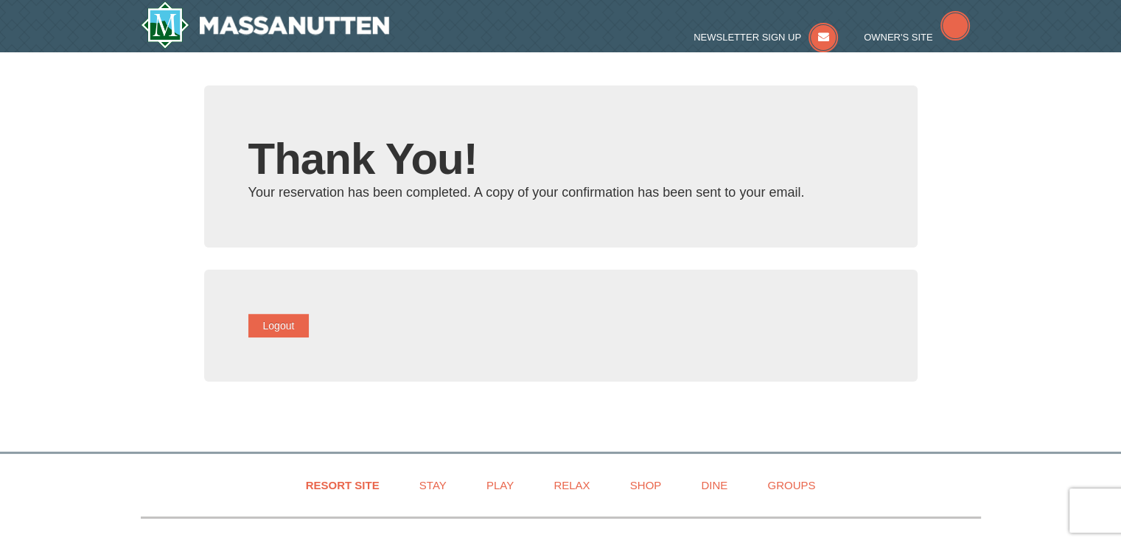
type input "benschrecongost7@gmail.com"
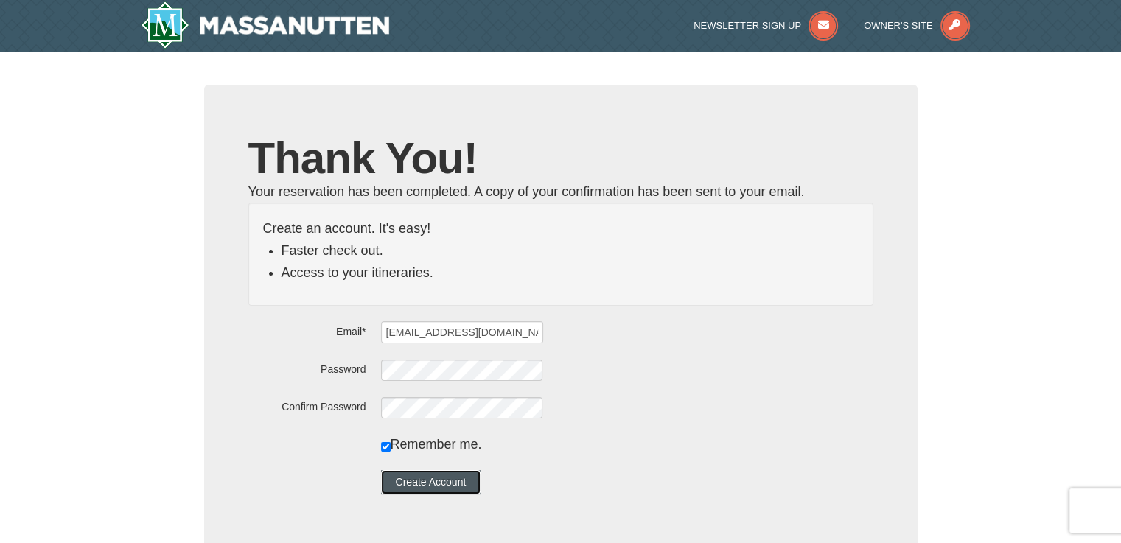
click at [420, 484] on button "Create Account" at bounding box center [431, 482] width 100 height 24
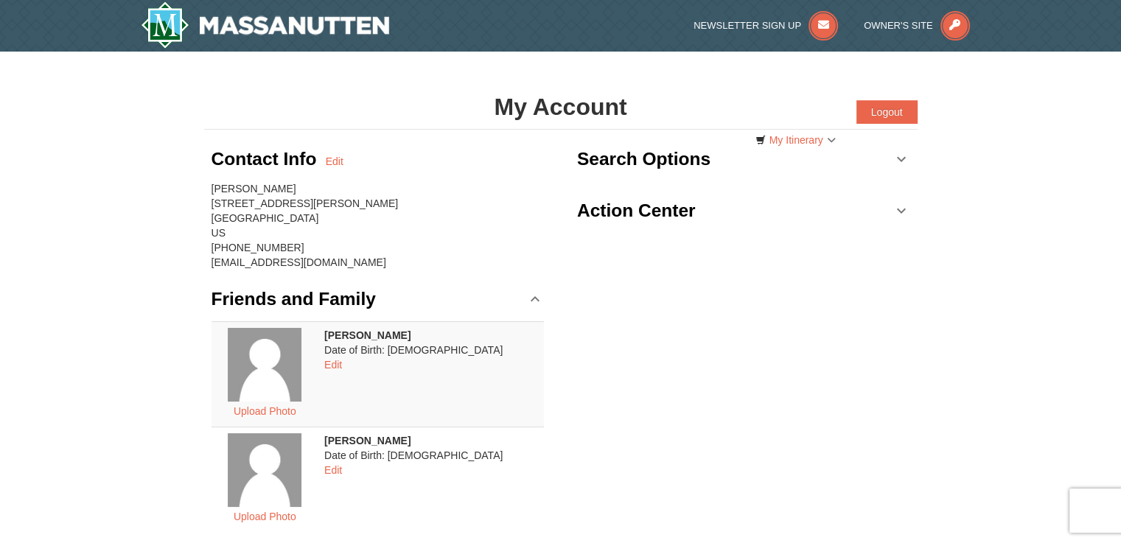
scroll to position [91, 0]
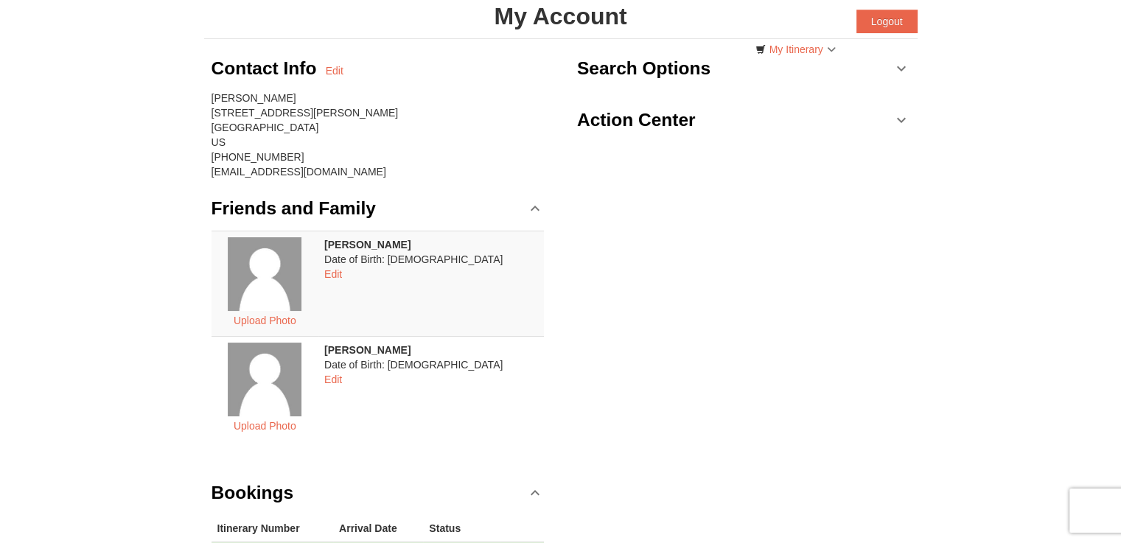
click at [963, 229] on div "× My Account Categories Map List Filter My Itinerary Questions? [PHONE_NUMBER] …" at bounding box center [560, 296] width 1121 height 670
click at [342, 381] on link "Edit" at bounding box center [333, 380] width 18 height 12
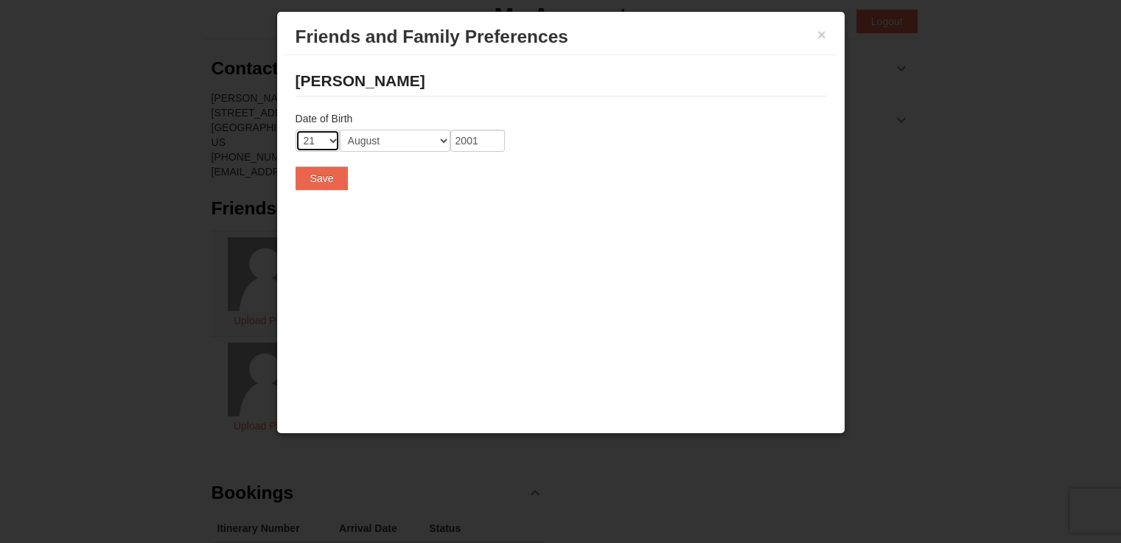
click at [315, 138] on select "-- 01 02 03 04 05 06 07 08 09 10 11 12 13 14 15 16 17 18 19 20 21 22 23 24 25 2…" at bounding box center [317, 141] width 44 height 22
click at [404, 139] on select "Month January February March April May June July August September October Novem…" at bounding box center [395, 141] width 111 height 22
select select "07"
click at [340, 130] on select "Month January February March April May June July August September October Novem…" at bounding box center [395, 141] width 111 height 22
click at [326, 183] on button "Save" at bounding box center [321, 178] width 53 height 24
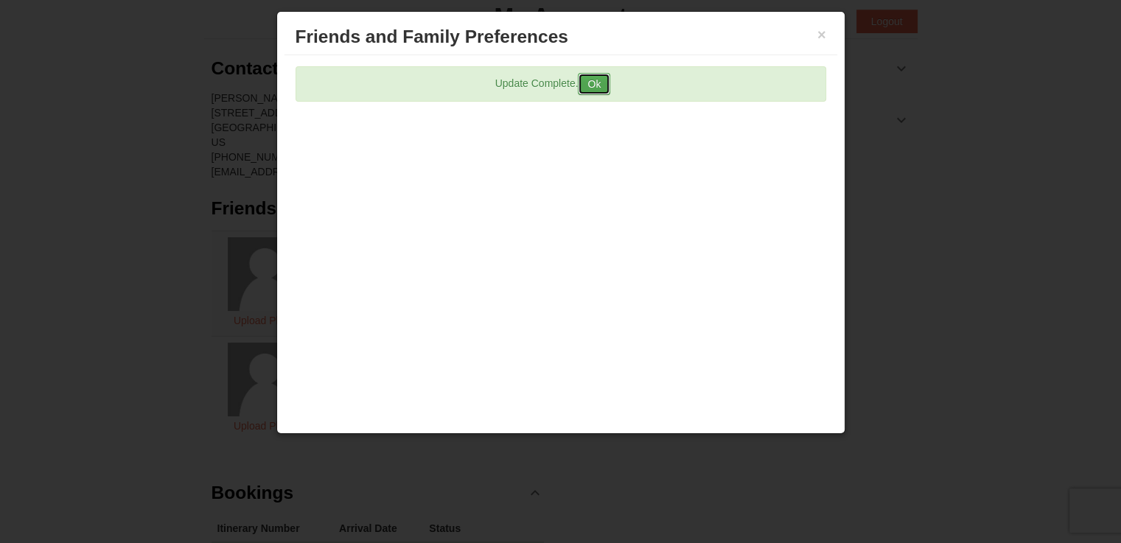
click at [591, 81] on button "Ok" at bounding box center [594, 84] width 32 height 22
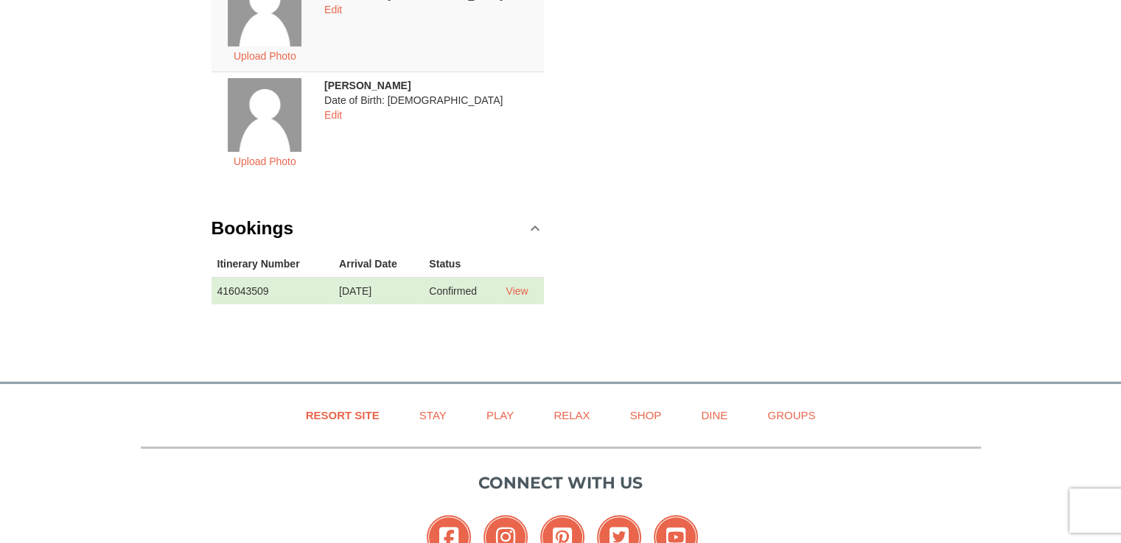
scroll to position [0, 0]
